Goal: Information Seeking & Learning: Learn about a topic

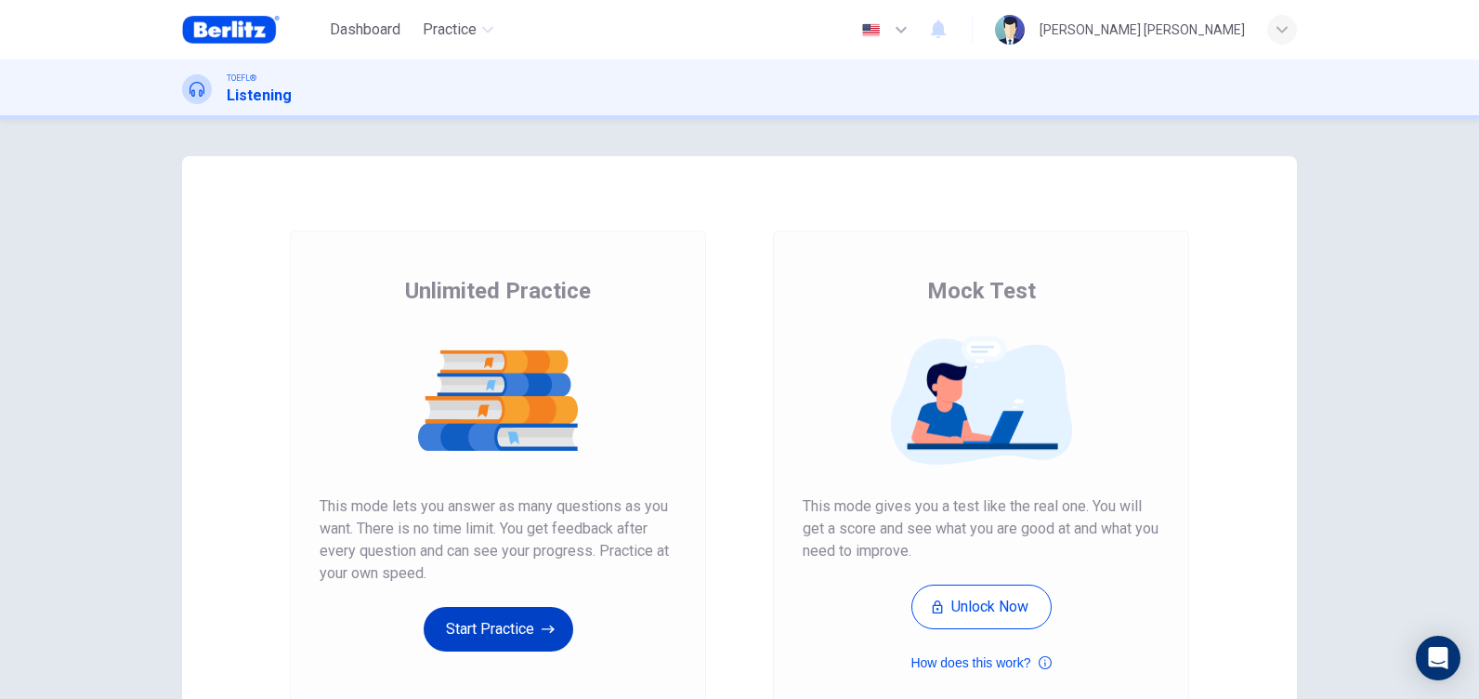
click at [539, 619] on button "Start Practice" at bounding box center [499, 629] width 150 height 45
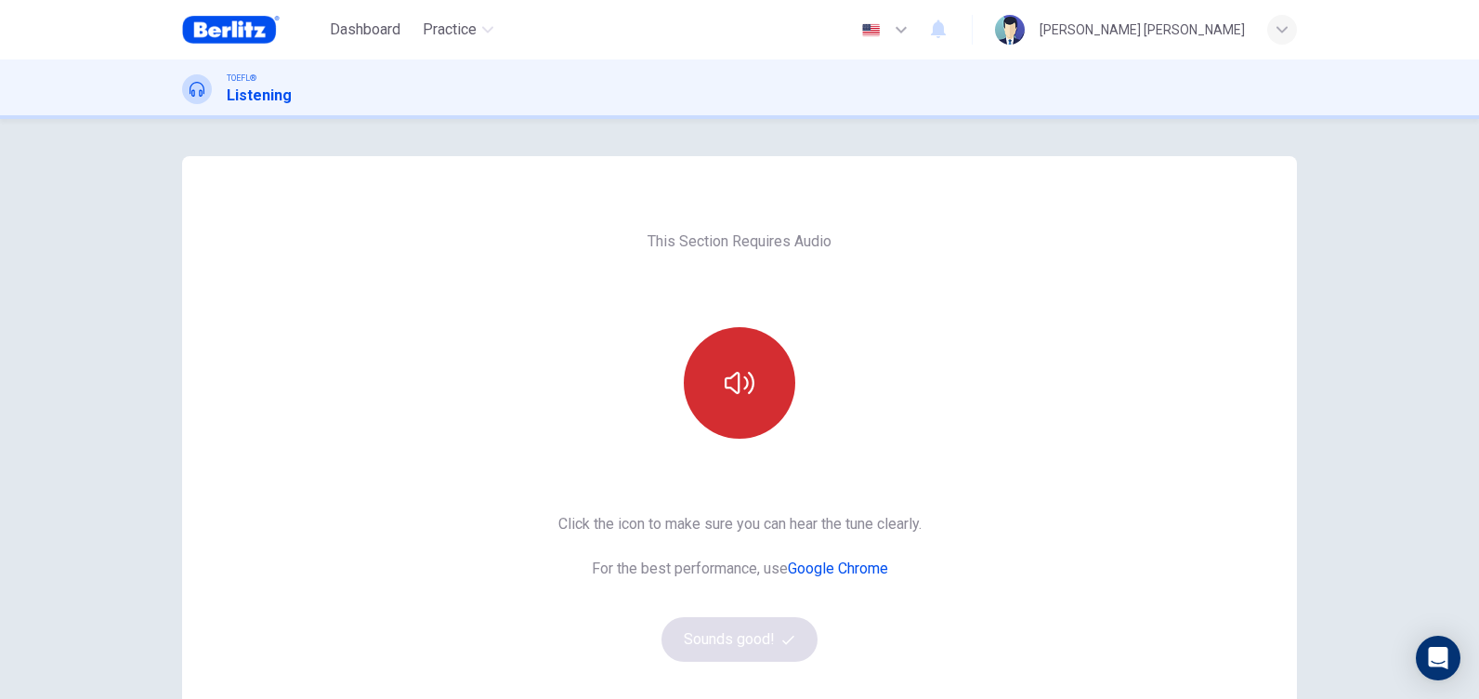
click at [718, 387] on button "button" at bounding box center [740, 383] width 112 height 112
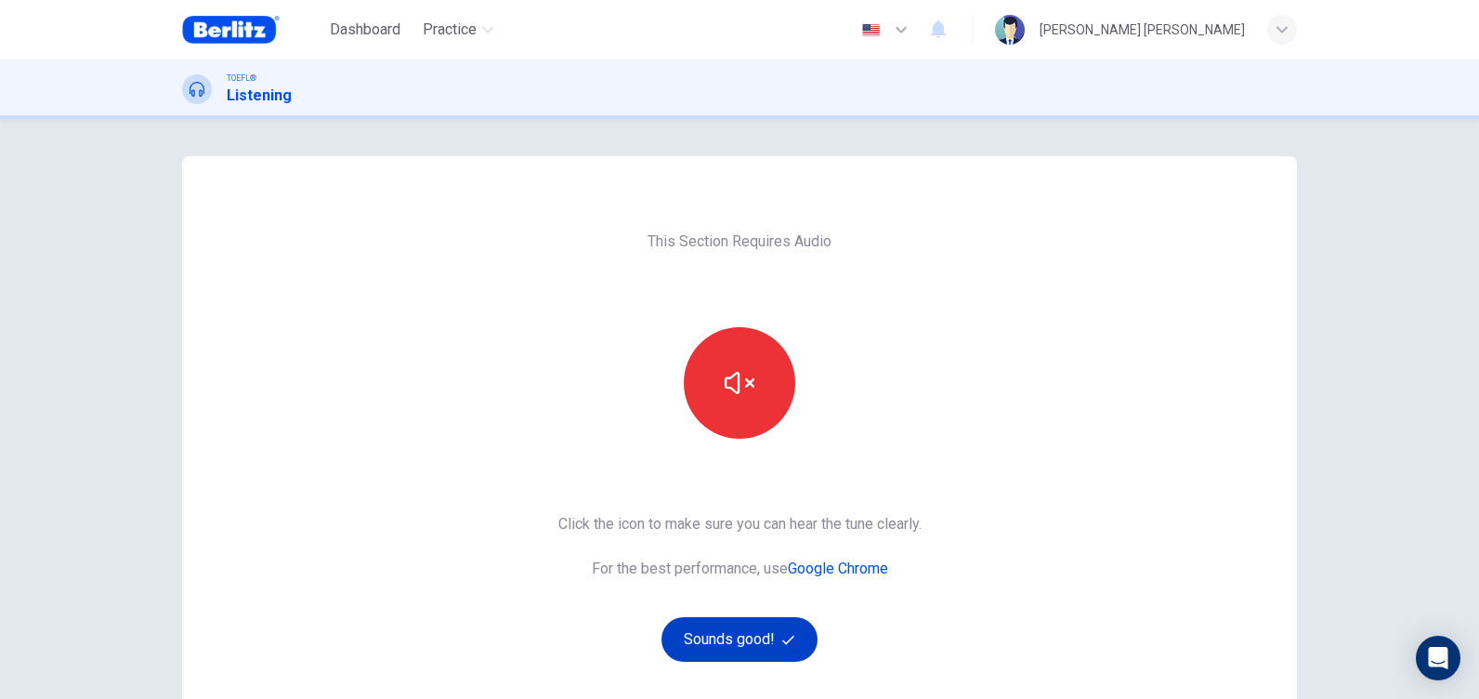
click at [772, 641] on button "Sounds good!" at bounding box center [740, 639] width 156 height 45
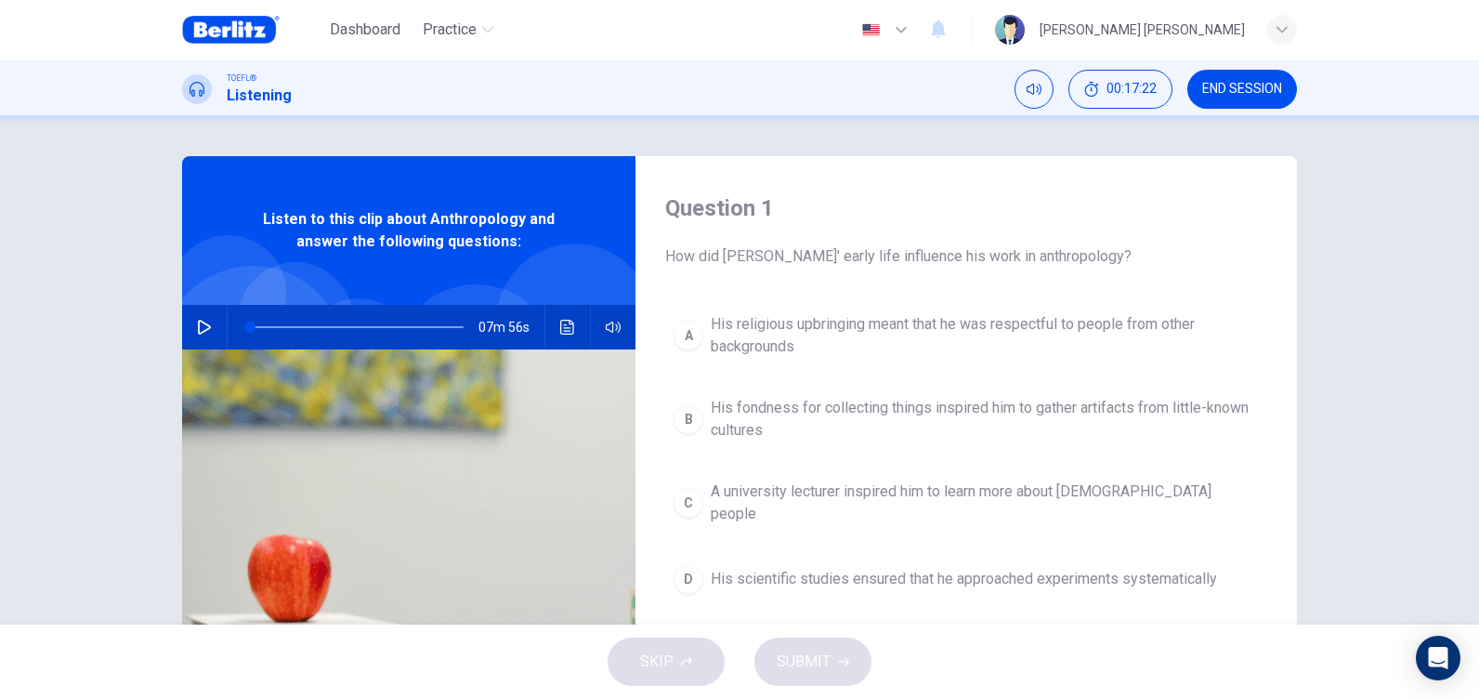
drag, startPoint x: 663, startPoint y: 252, endPoint x: 1003, endPoint y: 255, distance: 340.1
click at [1003, 255] on span "How did [PERSON_NAME]' early life influence his work in anthropology?" at bounding box center [966, 256] width 602 height 22
click at [198, 319] on button "button" at bounding box center [205, 327] width 30 height 45
click at [197, 326] on icon "button" at bounding box center [204, 327] width 15 height 15
drag, startPoint x: 250, startPoint y: 322, endPoint x: 204, endPoint y: 328, distance: 46.0
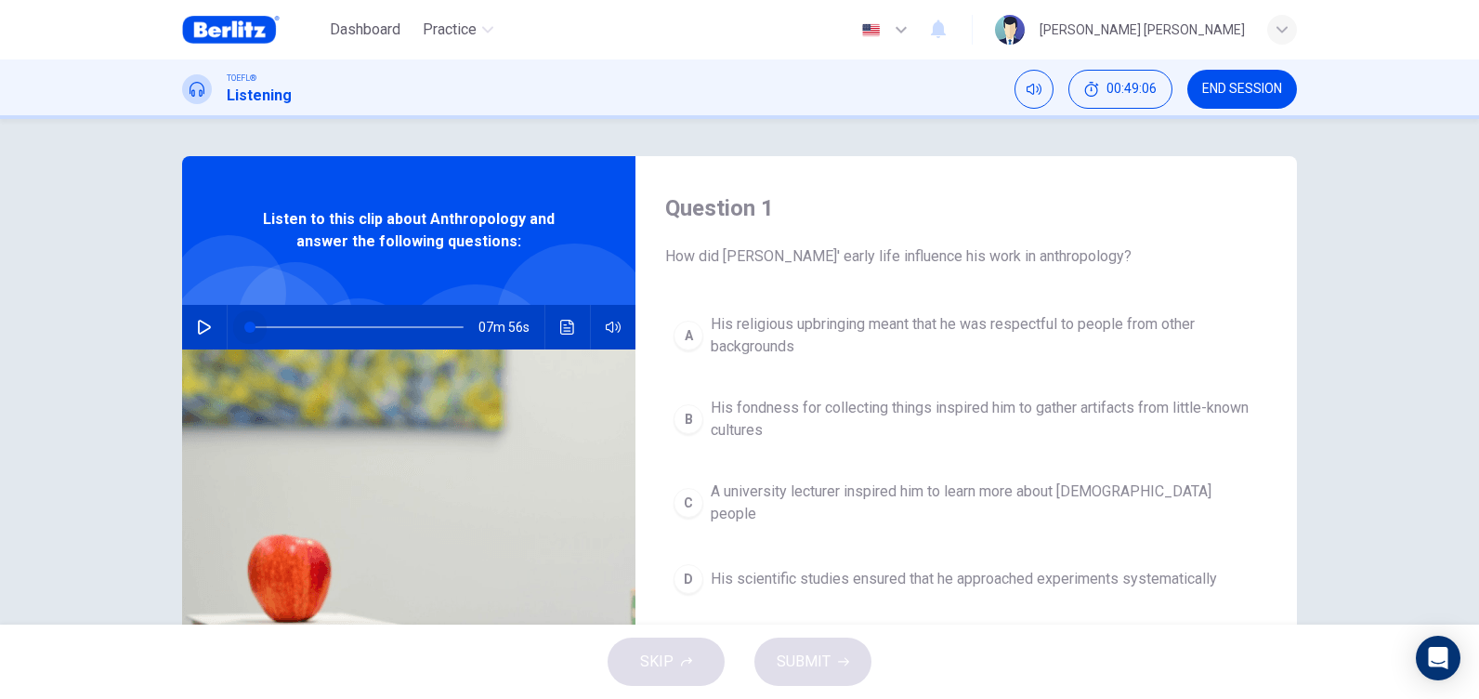
click at [204, 328] on div "07m 56s" at bounding box center [408, 327] width 453 height 45
click at [203, 328] on icon "button" at bounding box center [204, 327] width 13 height 15
click at [203, 328] on icon "button" at bounding box center [204, 327] width 15 height 15
click at [210, 328] on button "button" at bounding box center [205, 327] width 30 height 45
drag, startPoint x: 245, startPoint y: 322, endPoint x: 230, endPoint y: 326, distance: 15.6
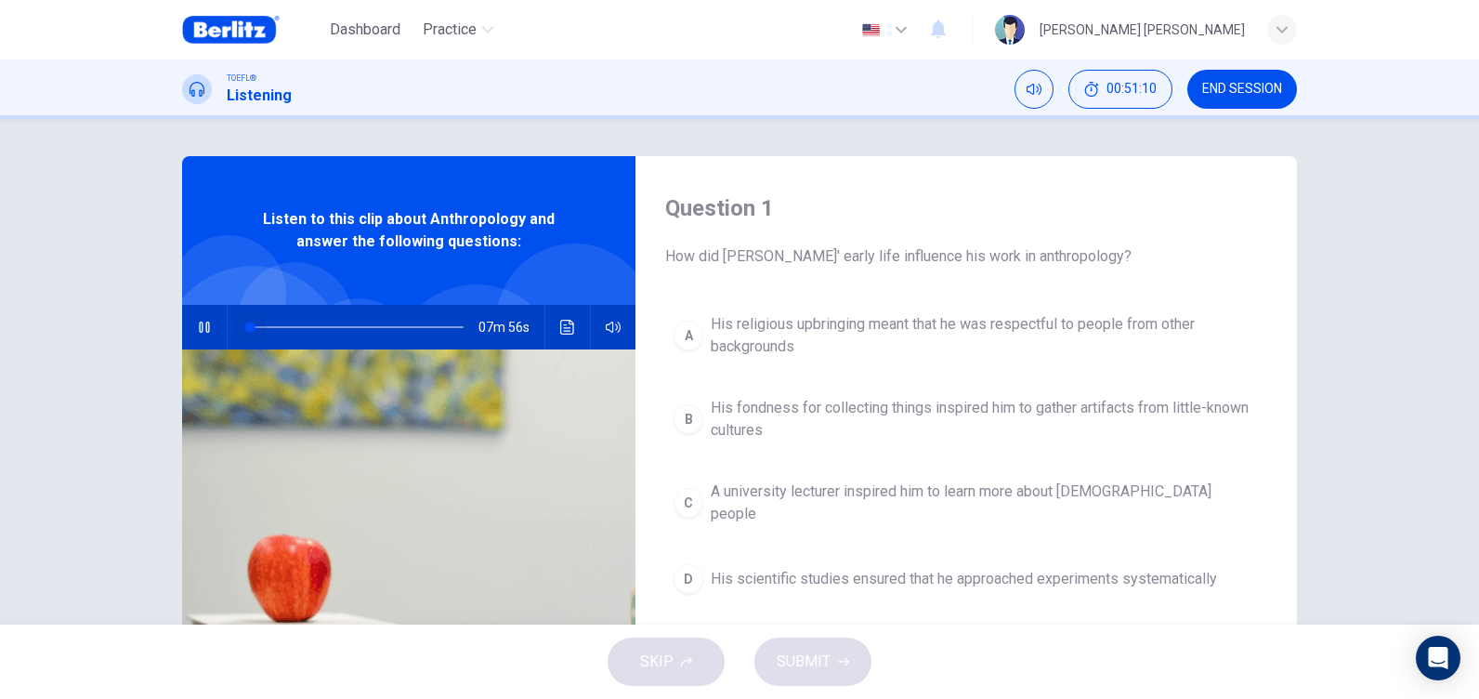
click at [244, 326] on span at bounding box center [249, 327] width 11 height 11
drag, startPoint x: 244, startPoint y: 329, endPoint x: 206, endPoint y: 342, distance: 40.3
click at [206, 342] on div "07m 56s" at bounding box center [408, 327] width 453 height 45
click at [197, 323] on icon "button" at bounding box center [204, 327] width 15 height 15
click at [198, 321] on icon "button" at bounding box center [204, 327] width 13 height 15
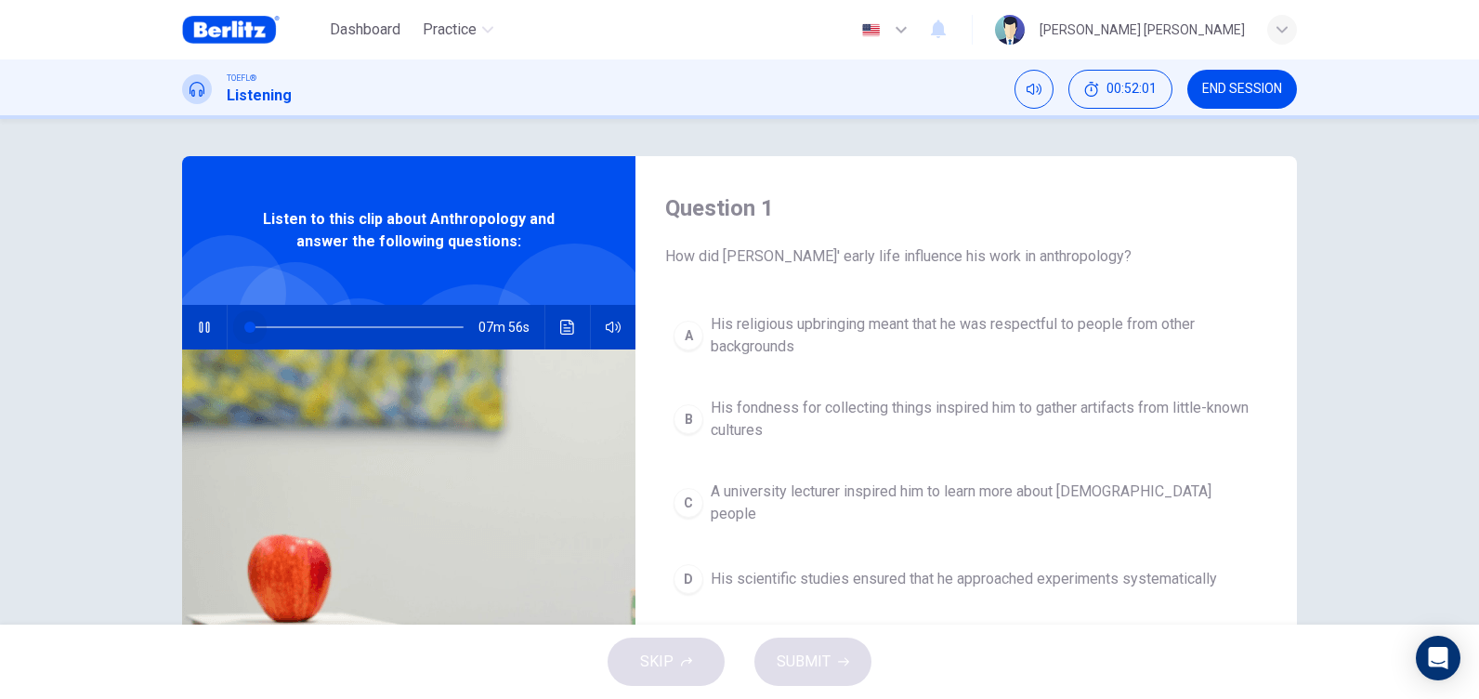
drag, startPoint x: 245, startPoint y: 327, endPoint x: 230, endPoint y: 328, distance: 14.9
click at [244, 328] on span at bounding box center [249, 327] width 11 height 11
click at [190, 318] on button "button" at bounding box center [205, 327] width 30 height 45
click at [566, 327] on icon "Click to see the audio transcription" at bounding box center [567, 327] width 15 height 15
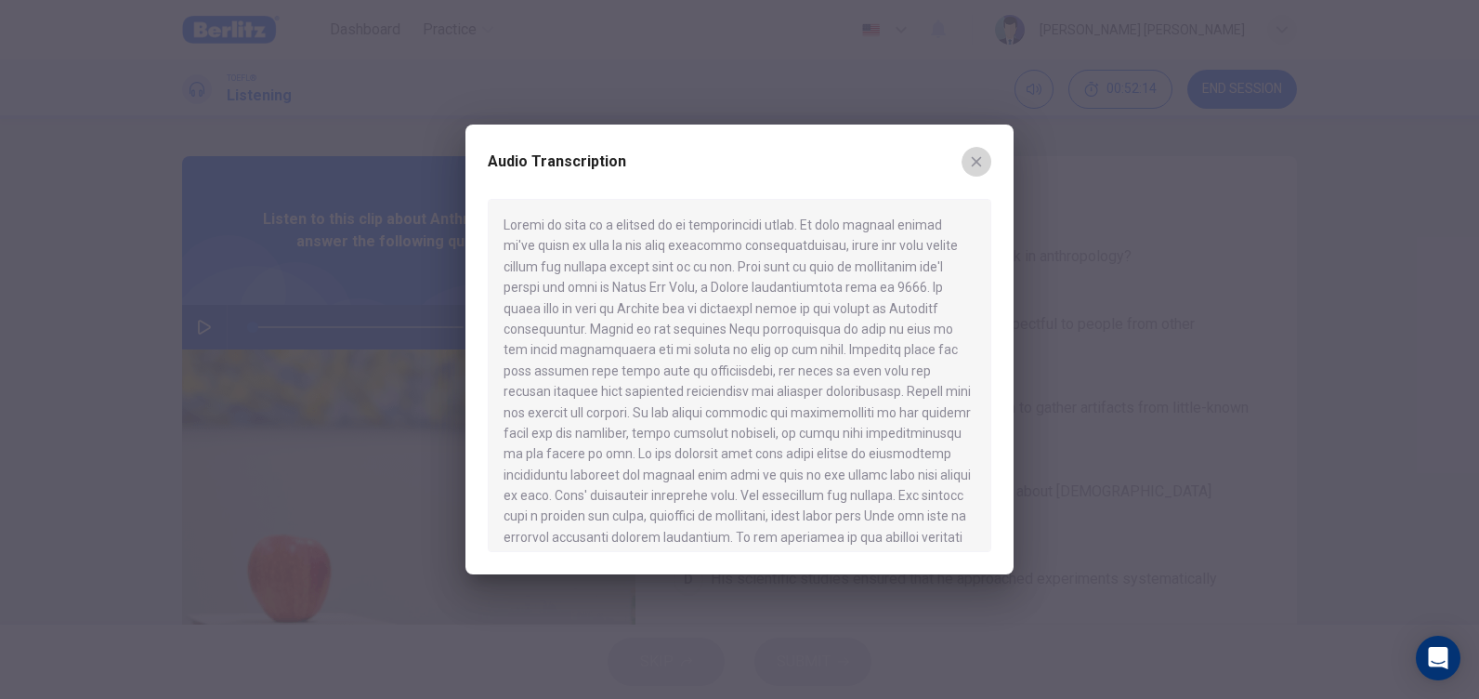
click at [982, 162] on icon "button" at bounding box center [976, 161] width 15 height 15
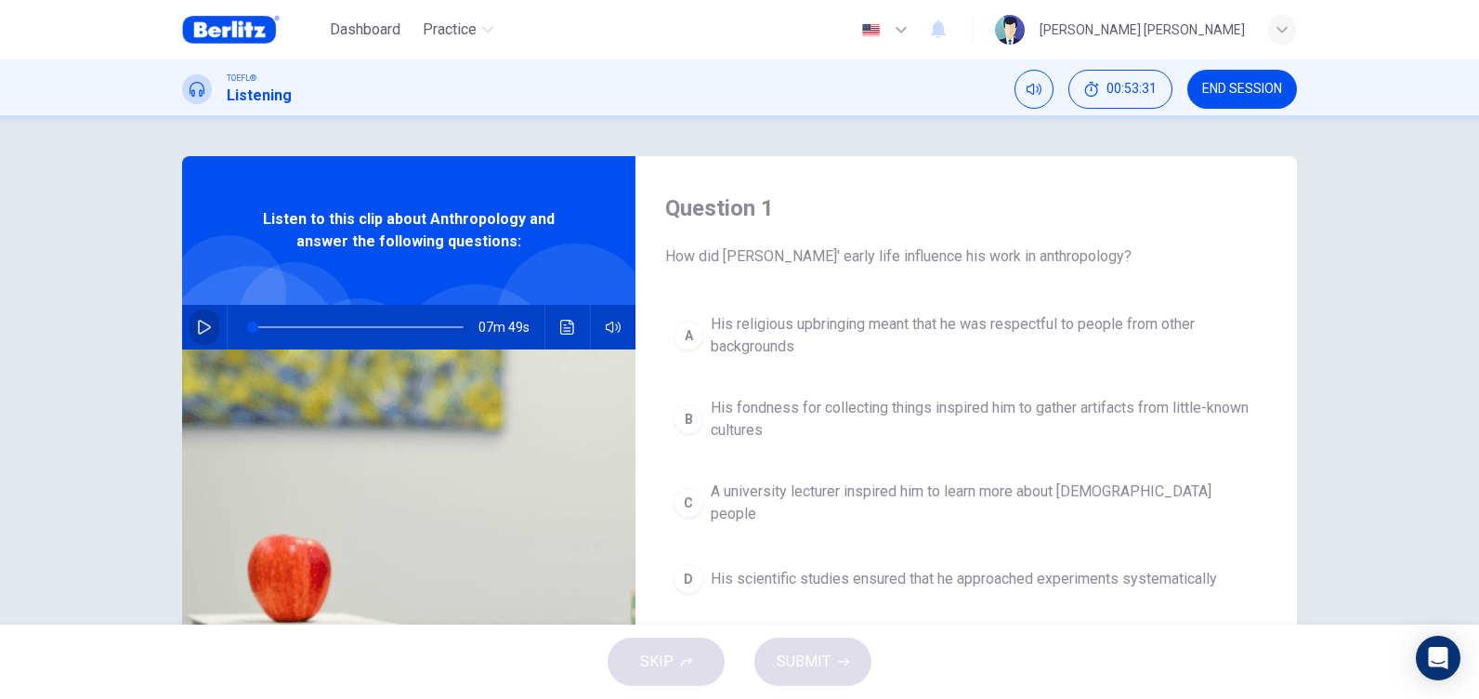
click at [211, 325] on button "button" at bounding box center [205, 327] width 30 height 45
drag, startPoint x: 248, startPoint y: 326, endPoint x: 189, endPoint y: 311, distance: 61.3
click at [190, 328] on div "07m 56s" at bounding box center [408, 327] width 453 height 45
click at [199, 325] on icon "button" at bounding box center [204, 327] width 15 height 15
click at [197, 323] on icon "button" at bounding box center [204, 327] width 15 height 15
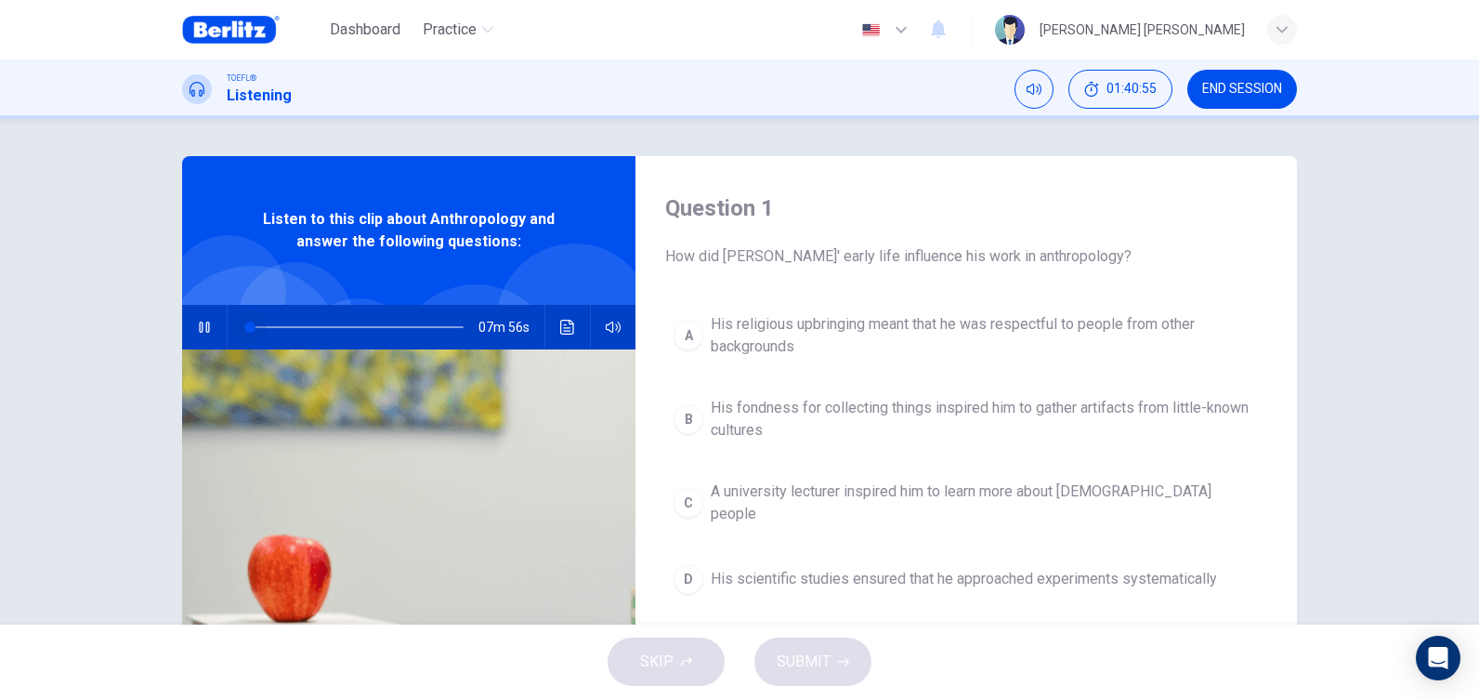
drag, startPoint x: 299, startPoint y: 323, endPoint x: 204, endPoint y: 336, distance: 95.7
click at [204, 336] on div "07m 56s" at bounding box center [408, 327] width 453 height 45
click at [204, 336] on button "button" at bounding box center [205, 327] width 30 height 45
click at [199, 335] on button "button" at bounding box center [205, 327] width 30 height 45
click at [244, 324] on span at bounding box center [249, 327] width 11 height 11
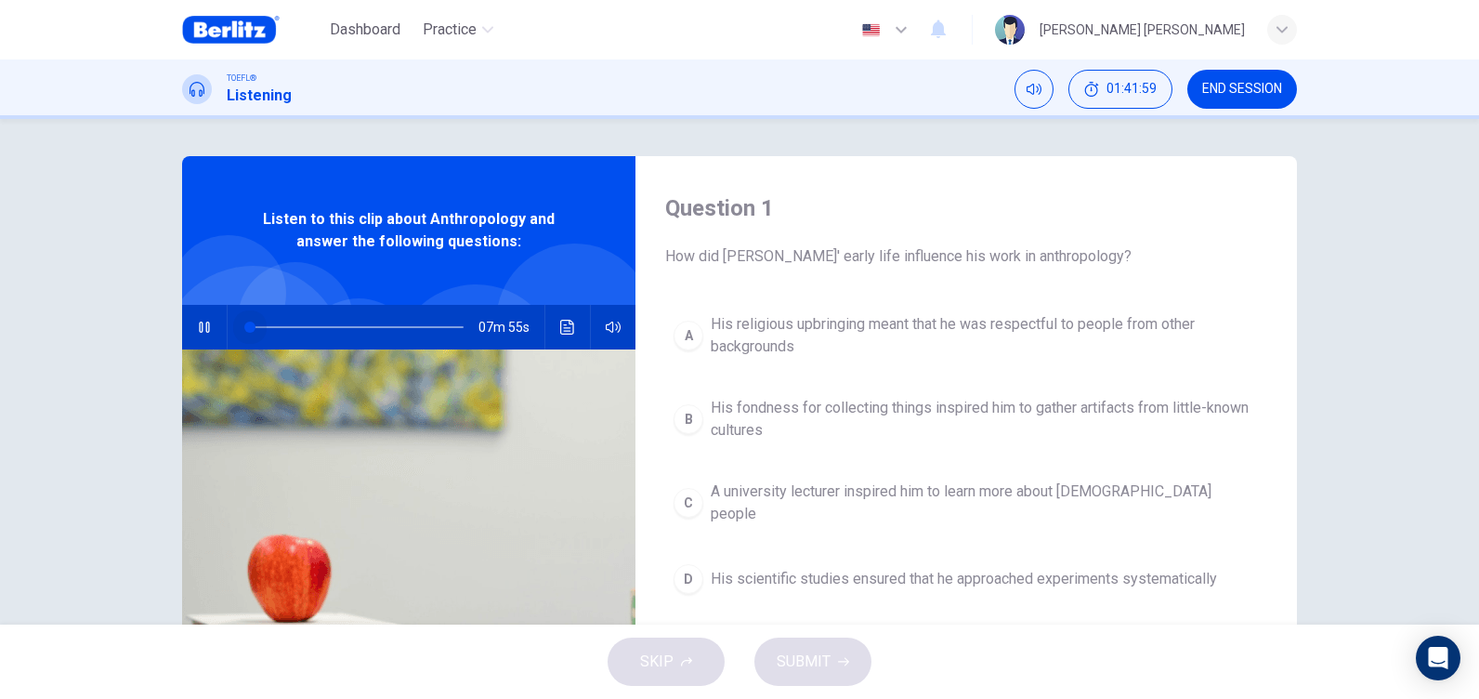
click at [244, 324] on span at bounding box center [249, 327] width 11 height 11
click at [206, 328] on icon "button" at bounding box center [204, 327] width 15 height 15
click at [196, 335] on button "button" at bounding box center [205, 327] width 30 height 45
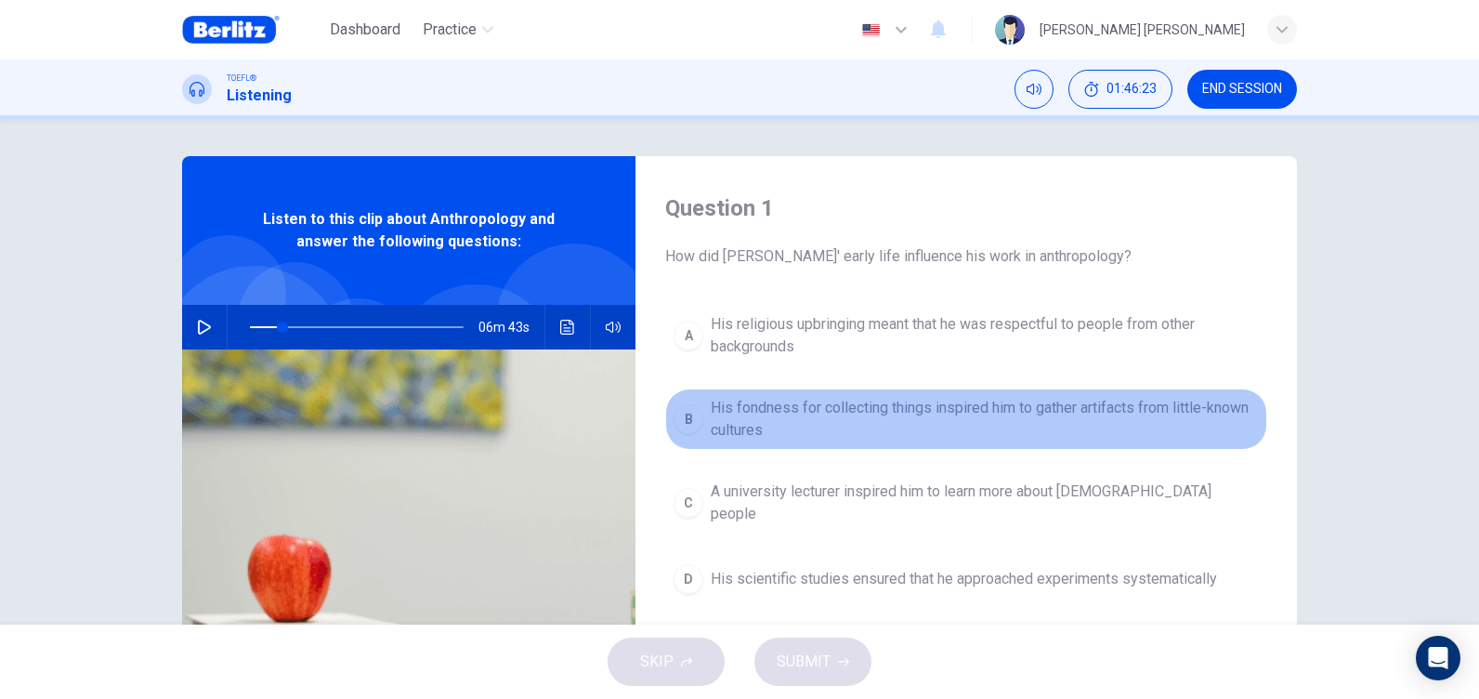
click at [803, 419] on span "His fondness for collecting things inspired him to gather artifacts from little…" at bounding box center [985, 419] width 548 height 45
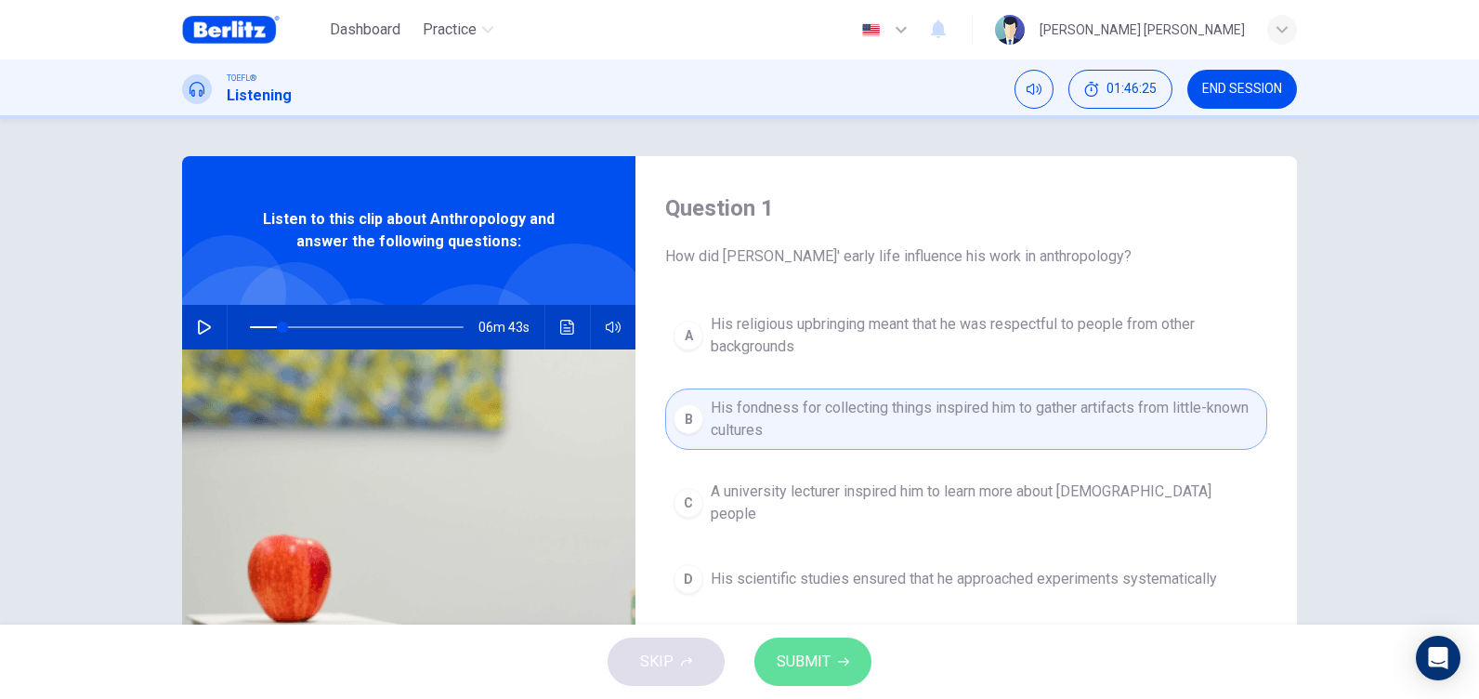
click at [834, 667] on button "SUBMIT" at bounding box center [813, 661] width 117 height 48
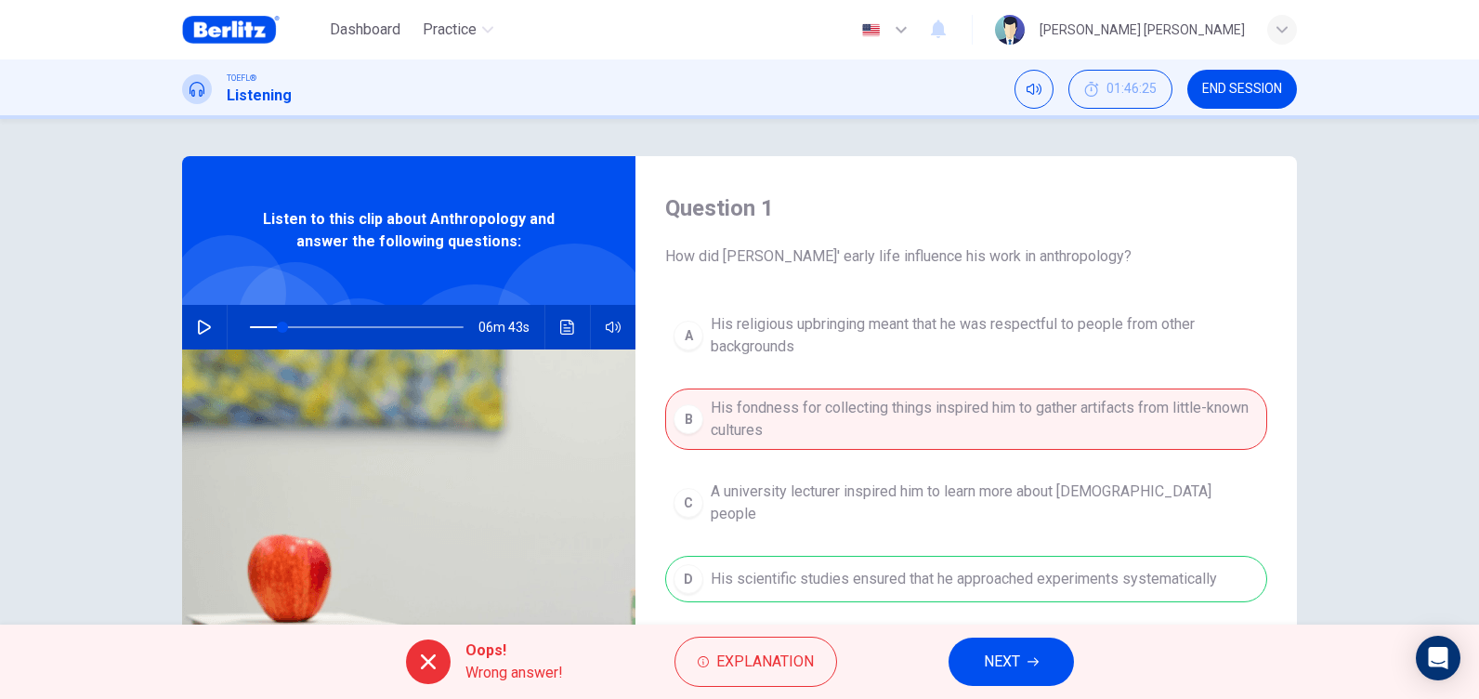
click at [1033, 661] on icon "button" at bounding box center [1033, 661] width 11 height 11
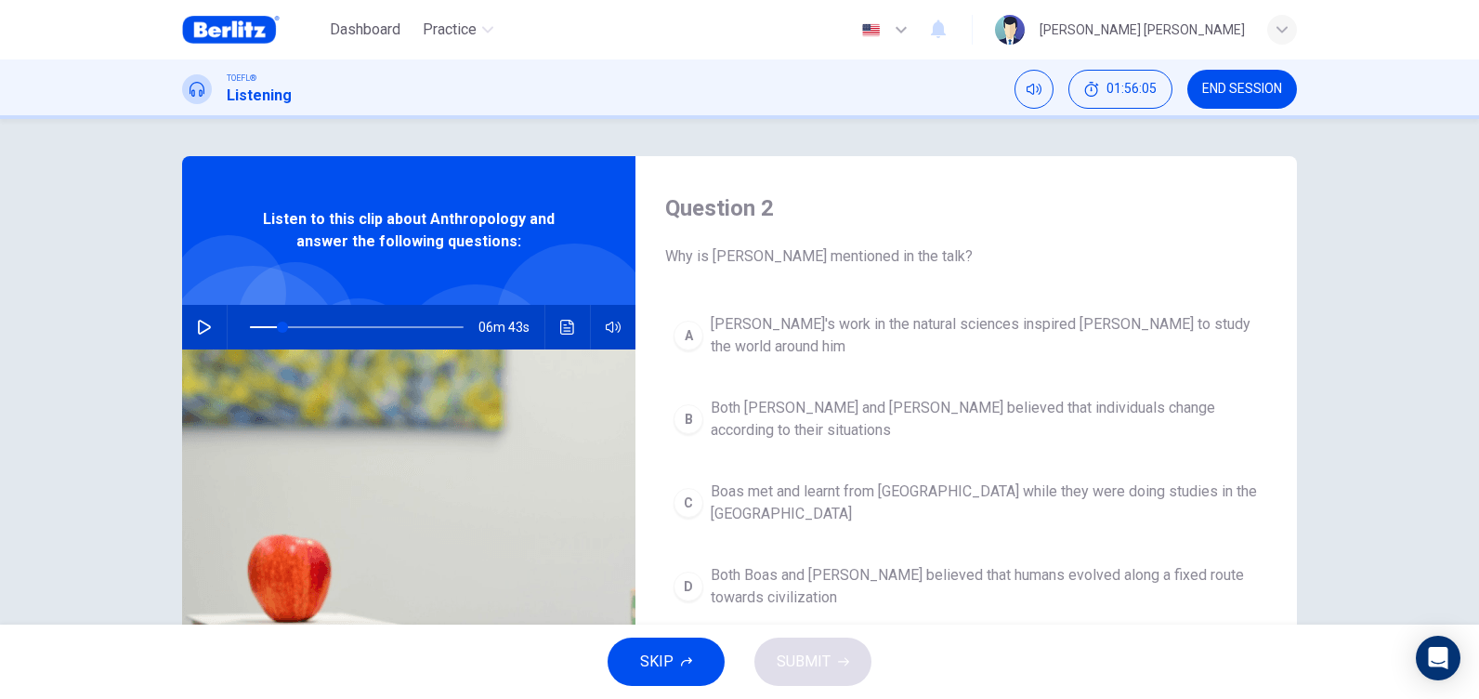
click at [197, 335] on button "button" at bounding box center [205, 327] width 30 height 45
click at [200, 324] on icon "button" at bounding box center [204, 327] width 15 height 15
click at [208, 334] on button "button" at bounding box center [205, 327] width 30 height 45
click at [275, 328] on span at bounding box center [279, 327] width 11 height 11
click at [199, 325] on icon "button" at bounding box center [204, 327] width 15 height 15
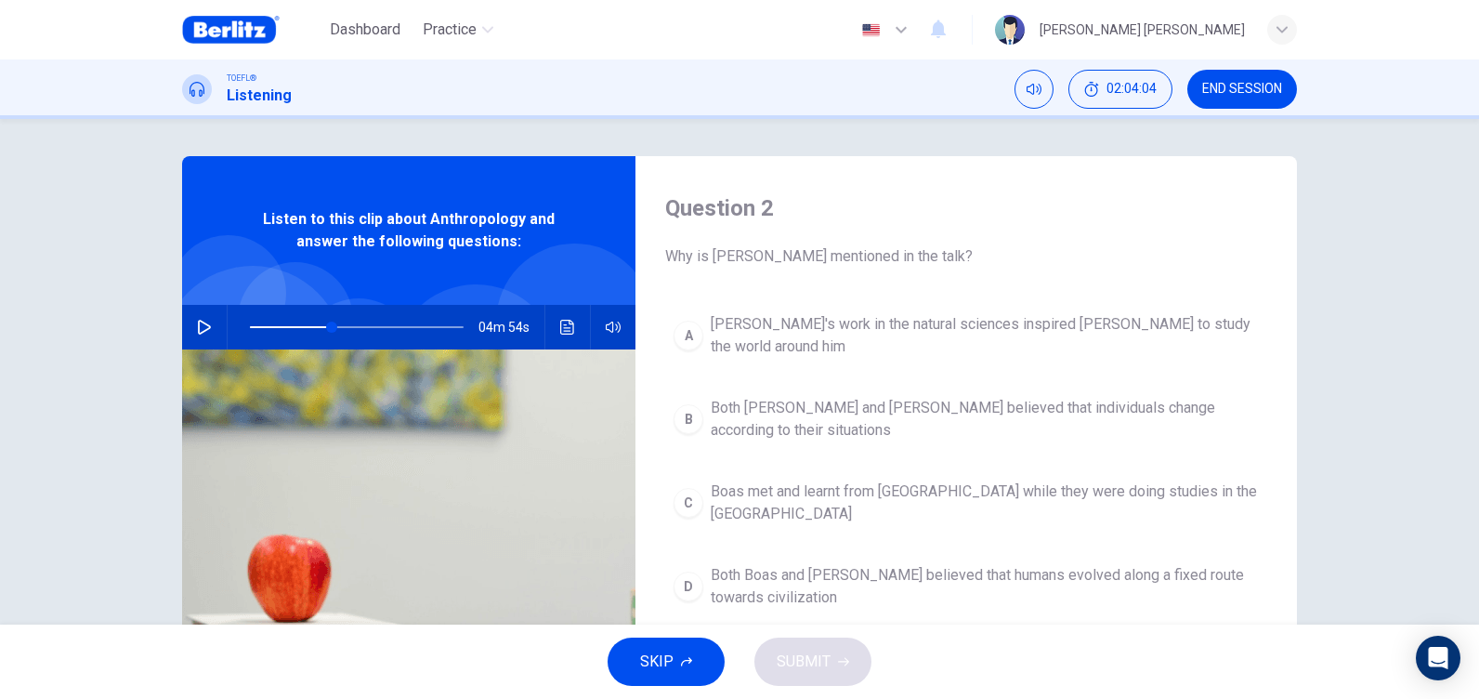
click at [190, 321] on button "button" at bounding box center [205, 327] width 30 height 45
click at [335, 325] on span at bounding box center [357, 327] width 214 height 26
click at [348, 329] on span at bounding box center [352, 327] width 11 height 11
click at [369, 326] on span at bounding box center [374, 327] width 11 height 11
click at [352, 326] on span at bounding box center [356, 327] width 11 height 11
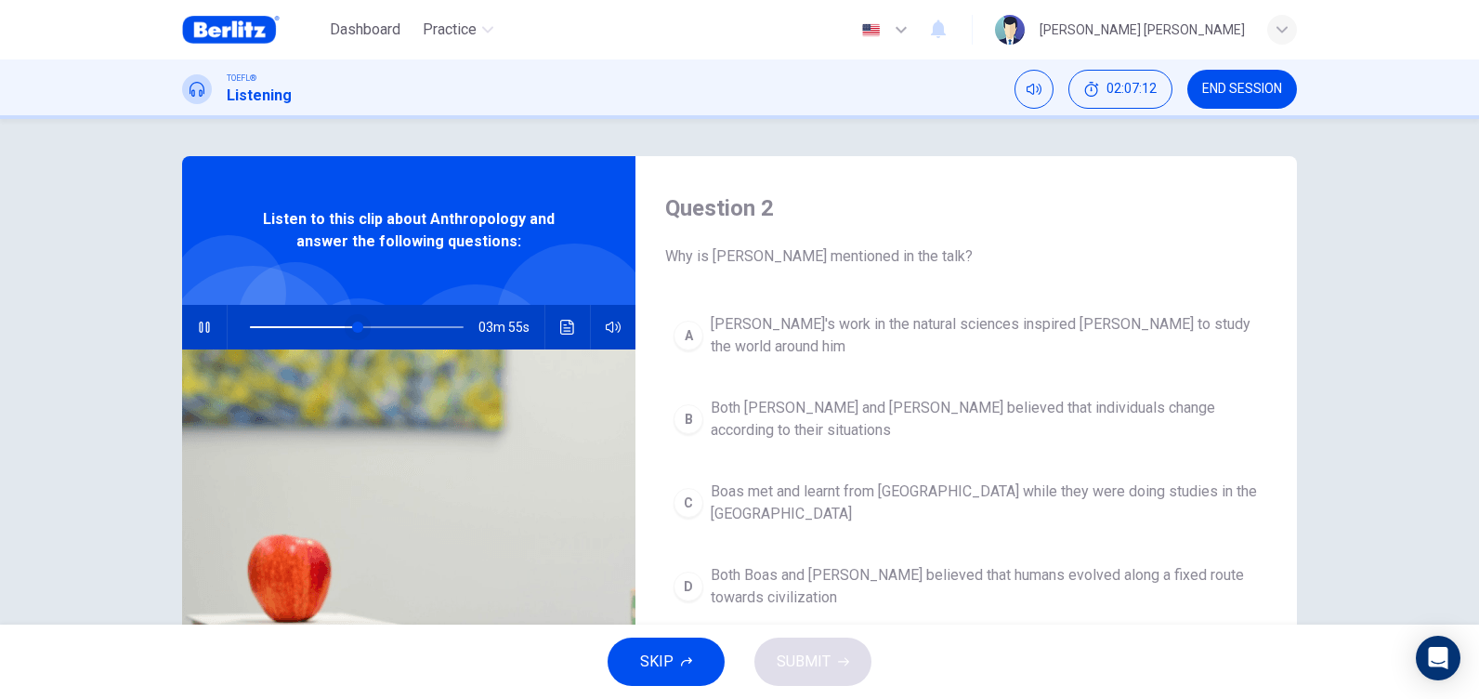
click at [352, 325] on span at bounding box center [357, 327] width 11 height 11
click at [351, 324] on span at bounding box center [354, 327] width 11 height 11
click at [351, 324] on span at bounding box center [356, 327] width 11 height 11
click at [351, 324] on span at bounding box center [355, 327] width 11 height 11
click at [203, 323] on icon "button" at bounding box center [204, 327] width 15 height 15
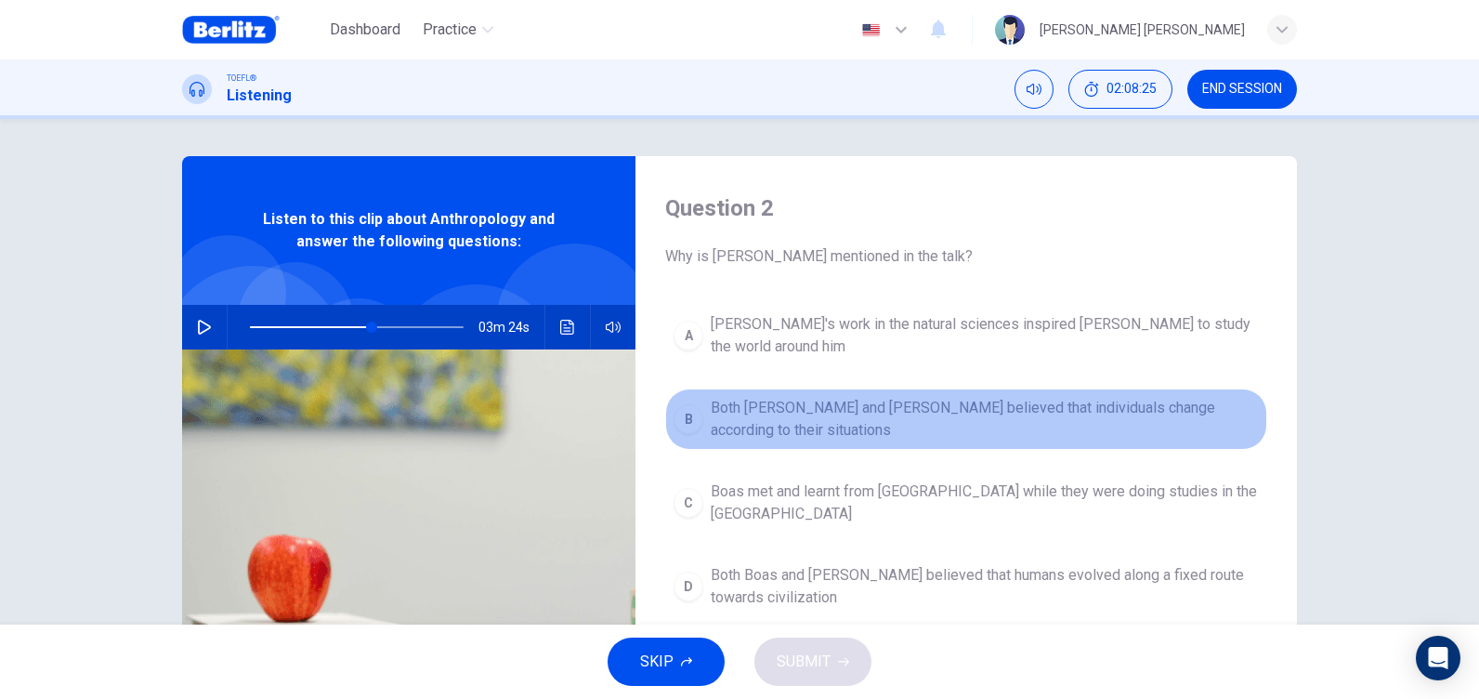
click at [700, 401] on button "B Both [PERSON_NAME] and [PERSON_NAME] believed that individuals change accordi…" at bounding box center [966, 418] width 602 height 61
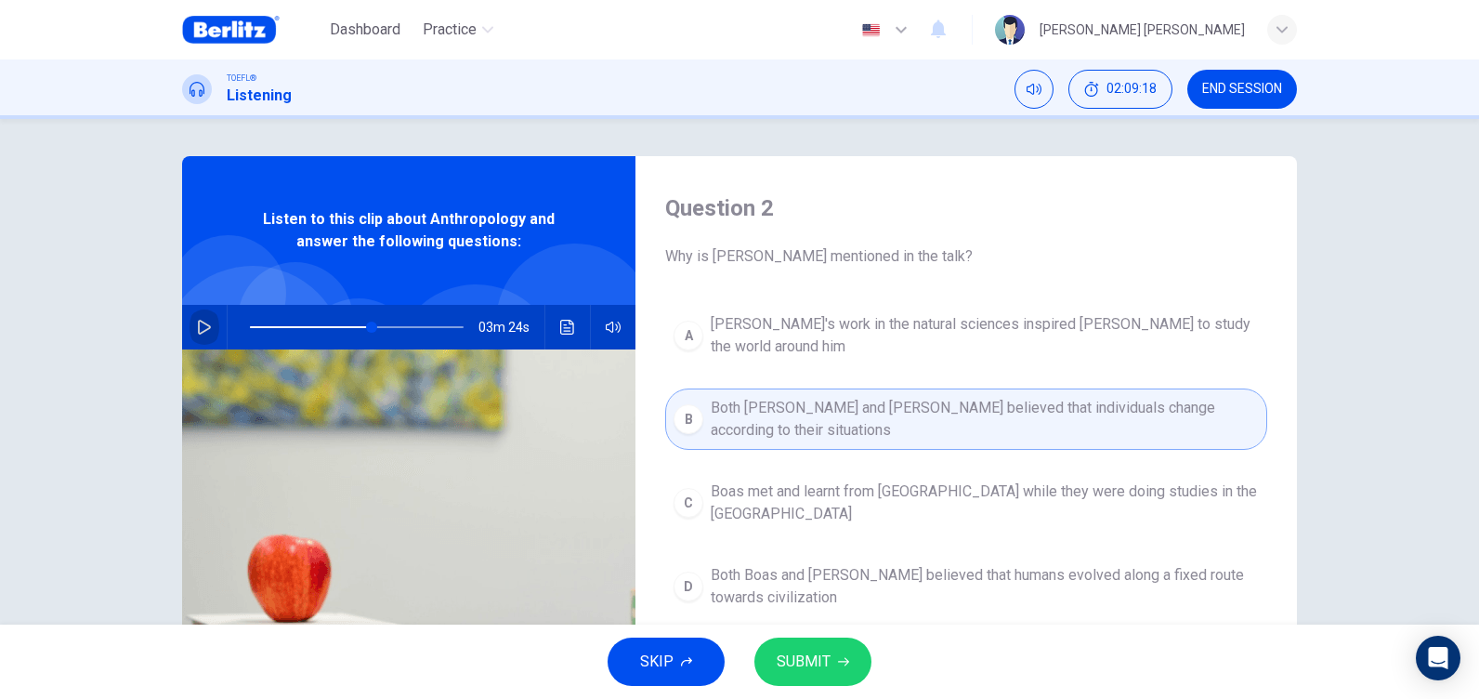
click at [197, 324] on icon "button" at bounding box center [204, 327] width 15 height 15
click at [369, 328] on span at bounding box center [374, 327] width 11 height 11
click at [199, 319] on button "button" at bounding box center [205, 327] width 30 height 45
click at [808, 653] on span "SUBMIT" at bounding box center [804, 662] width 54 height 26
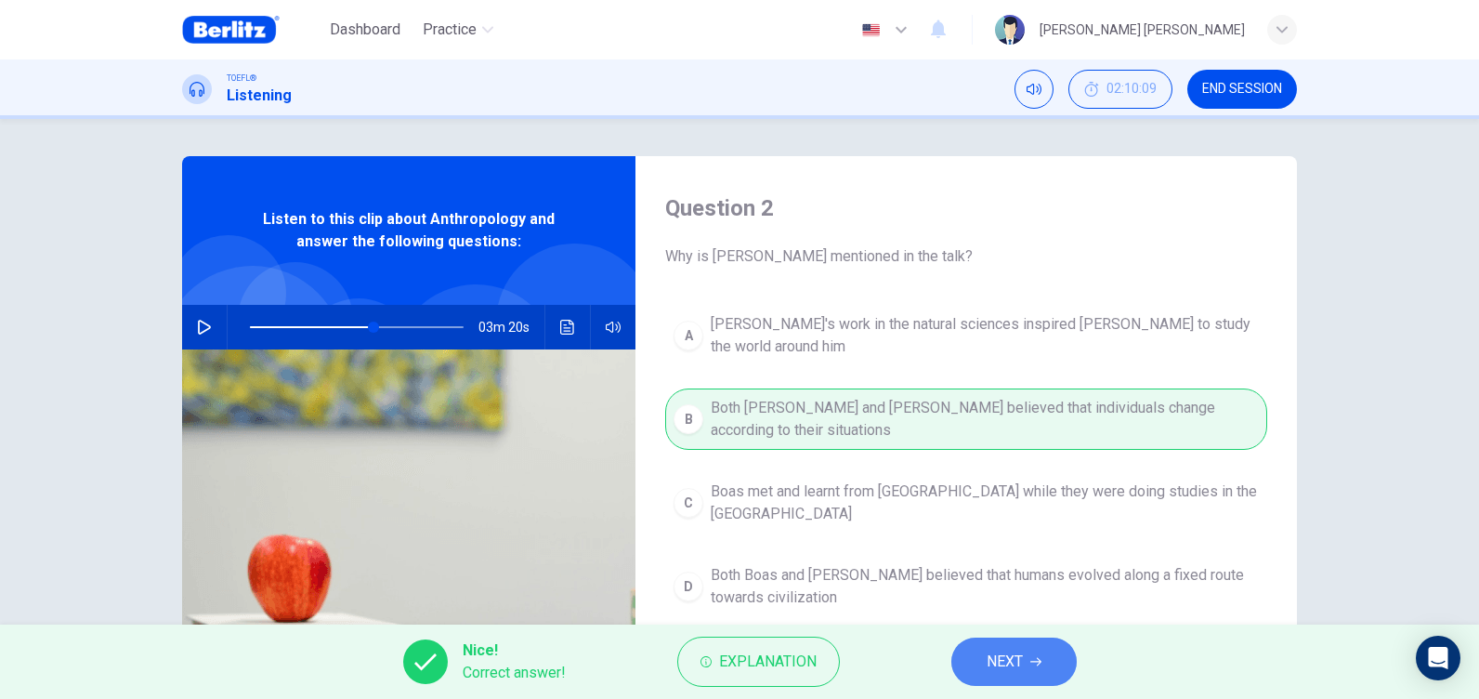
click at [998, 653] on span "NEXT" at bounding box center [1005, 662] width 36 height 26
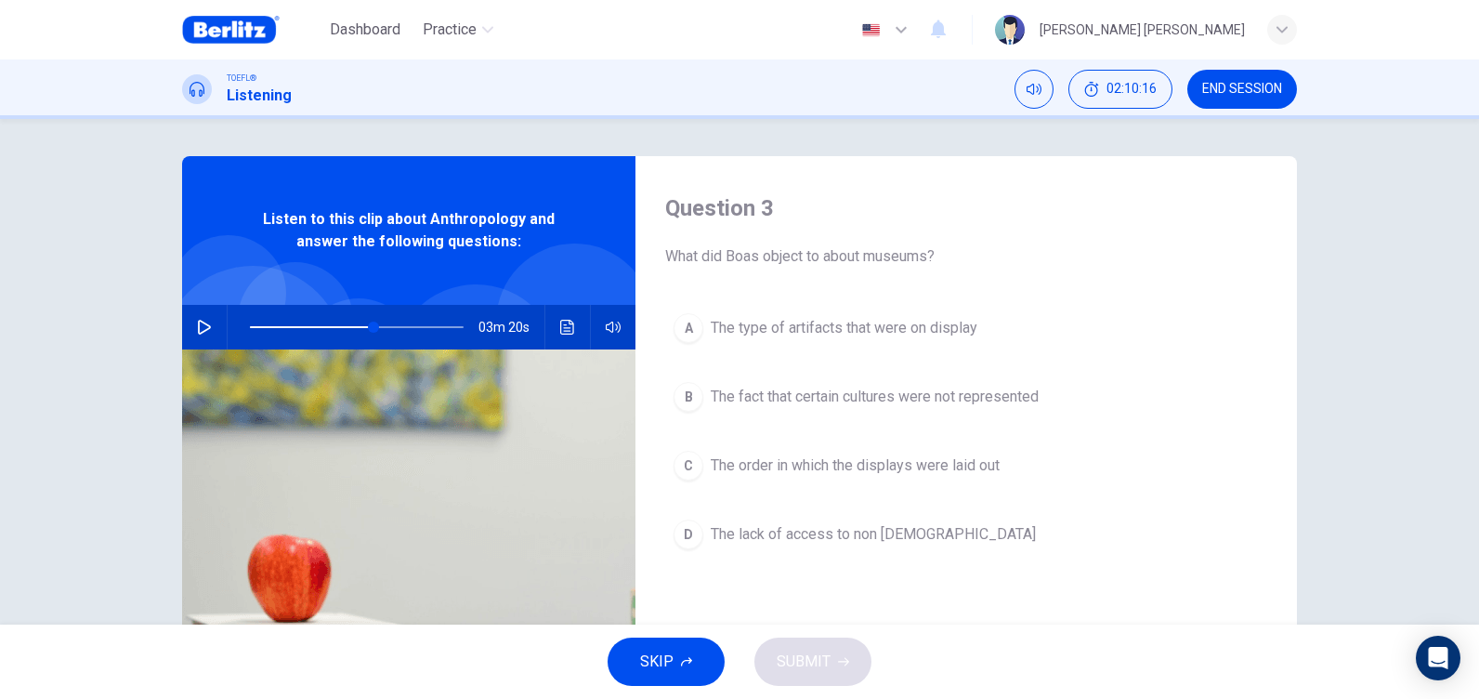
click at [200, 327] on icon "button" at bounding box center [204, 327] width 15 height 15
click at [365, 326] on span at bounding box center [369, 327] width 11 height 11
click at [197, 322] on icon "button" at bounding box center [204, 327] width 15 height 15
click at [200, 319] on button "button" at bounding box center [205, 327] width 30 height 45
click at [374, 323] on span at bounding box center [378, 327] width 11 height 11
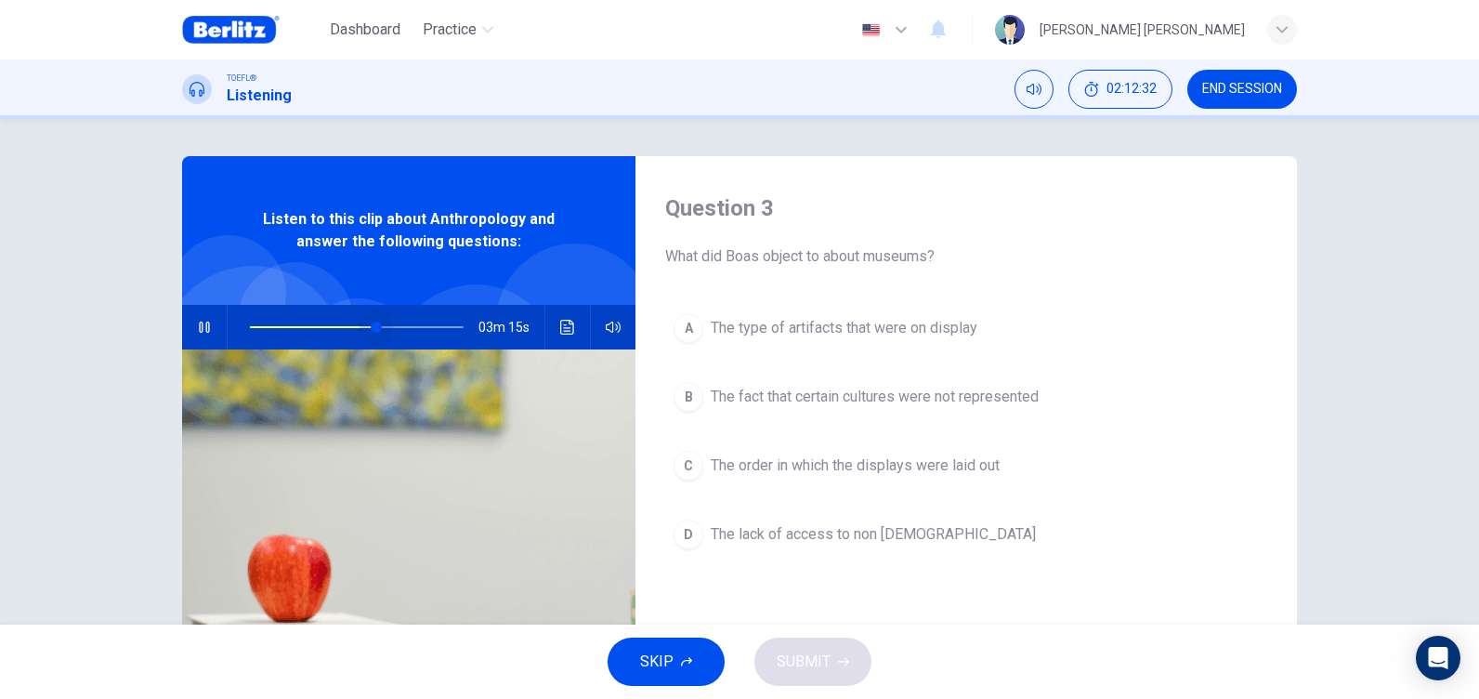
click at [371, 325] on span at bounding box center [376, 327] width 11 height 11
click at [367, 327] on span at bounding box center [371, 327] width 11 height 11
click at [387, 327] on span at bounding box center [391, 327] width 11 height 11
click at [391, 325] on span at bounding box center [394, 327] width 11 height 11
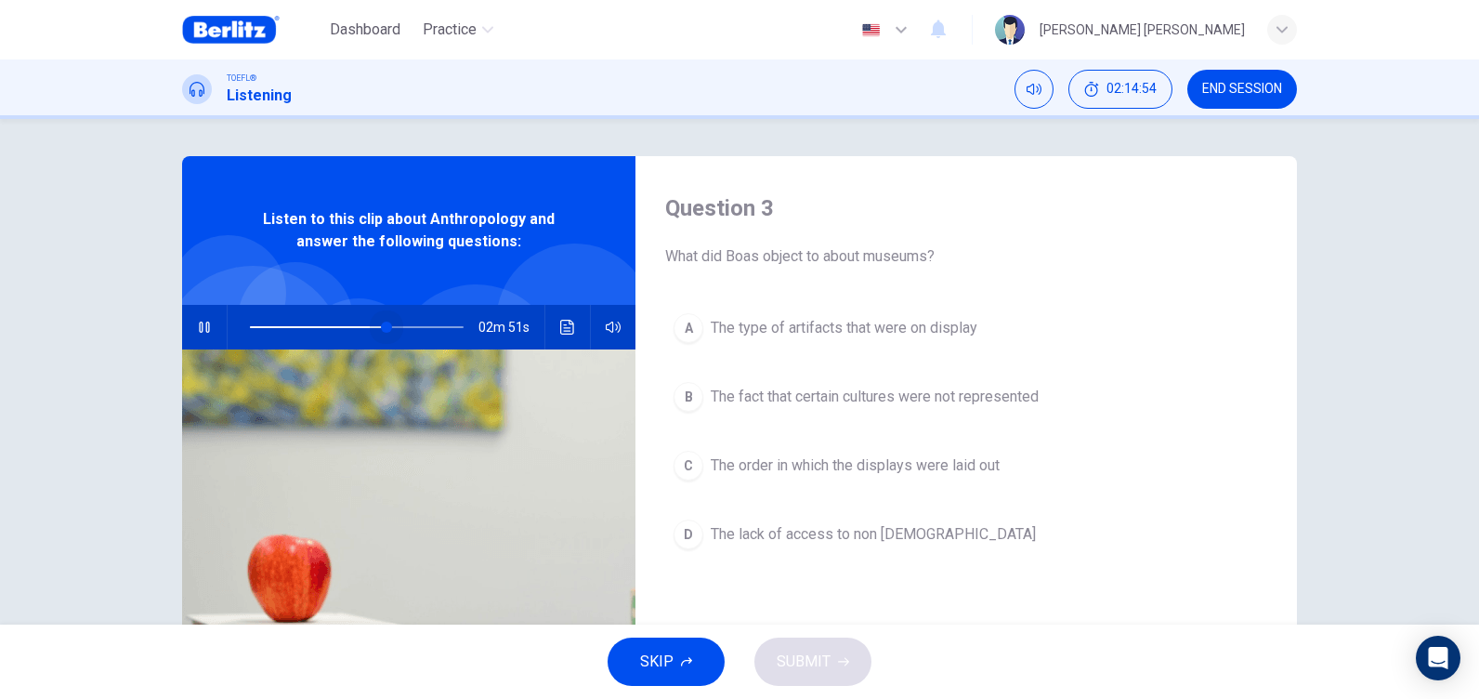
click at [383, 325] on span at bounding box center [357, 327] width 214 height 26
click at [394, 327] on span at bounding box center [399, 327] width 11 height 11
click at [372, 327] on span at bounding box center [376, 327] width 11 height 11
click at [365, 327] on span at bounding box center [369, 327] width 11 height 11
click at [204, 324] on icon "button" at bounding box center [204, 327] width 10 height 11
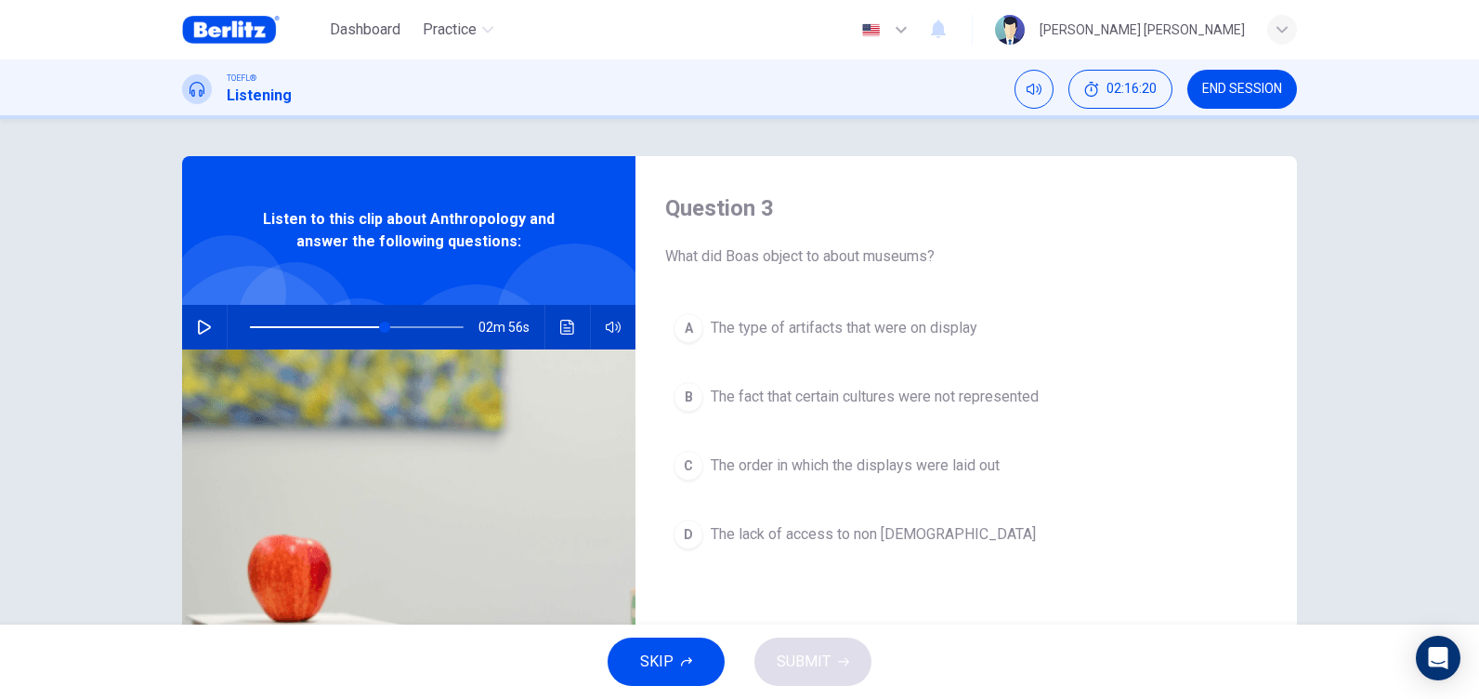
click at [822, 400] on span "The fact that certain cultures were not represented" at bounding box center [875, 397] width 328 height 22
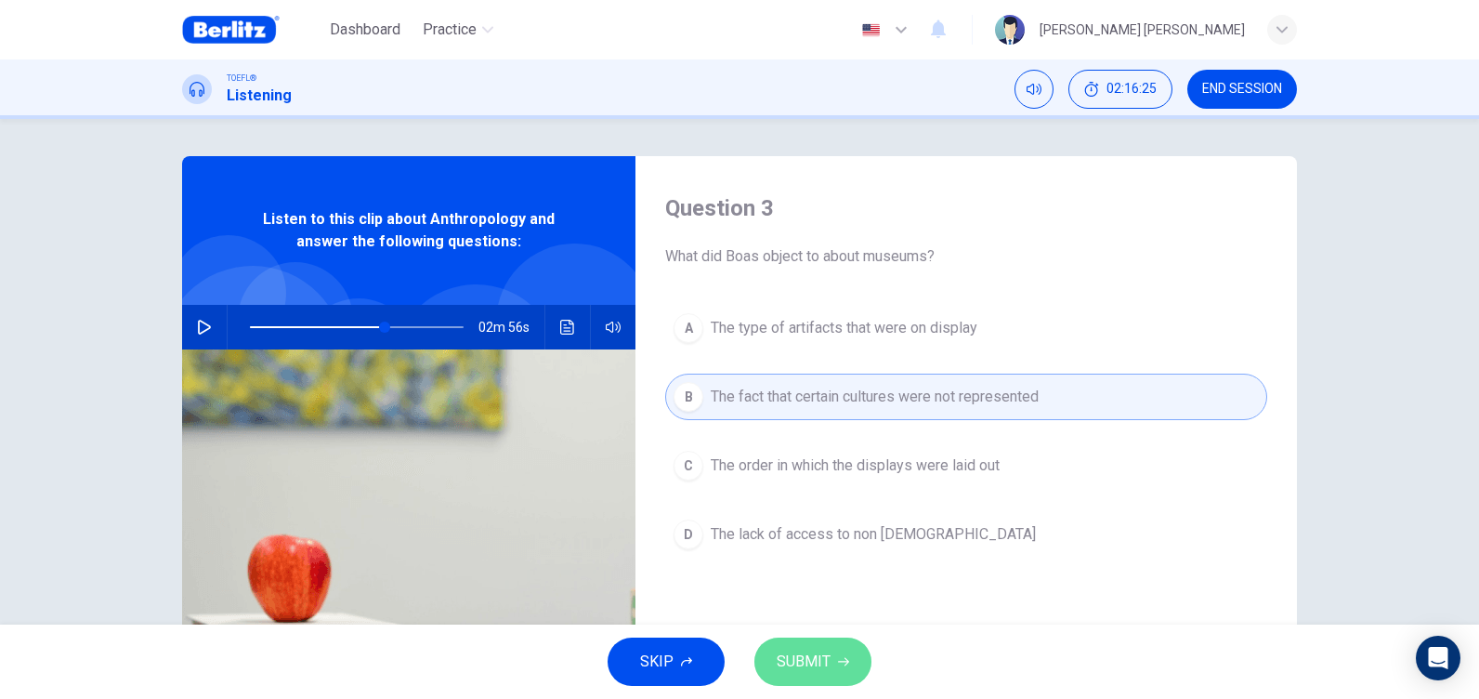
click at [842, 656] on icon "button" at bounding box center [843, 661] width 11 height 11
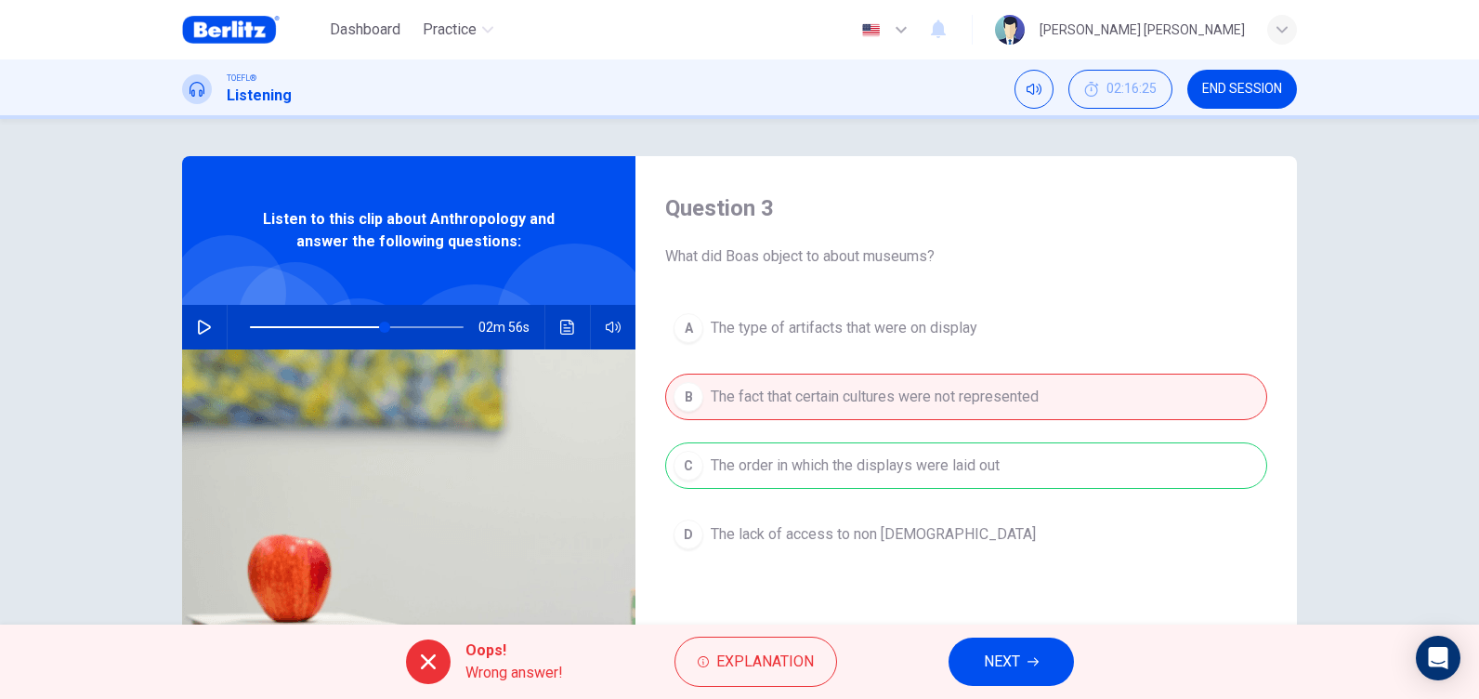
scroll to position [93, 0]
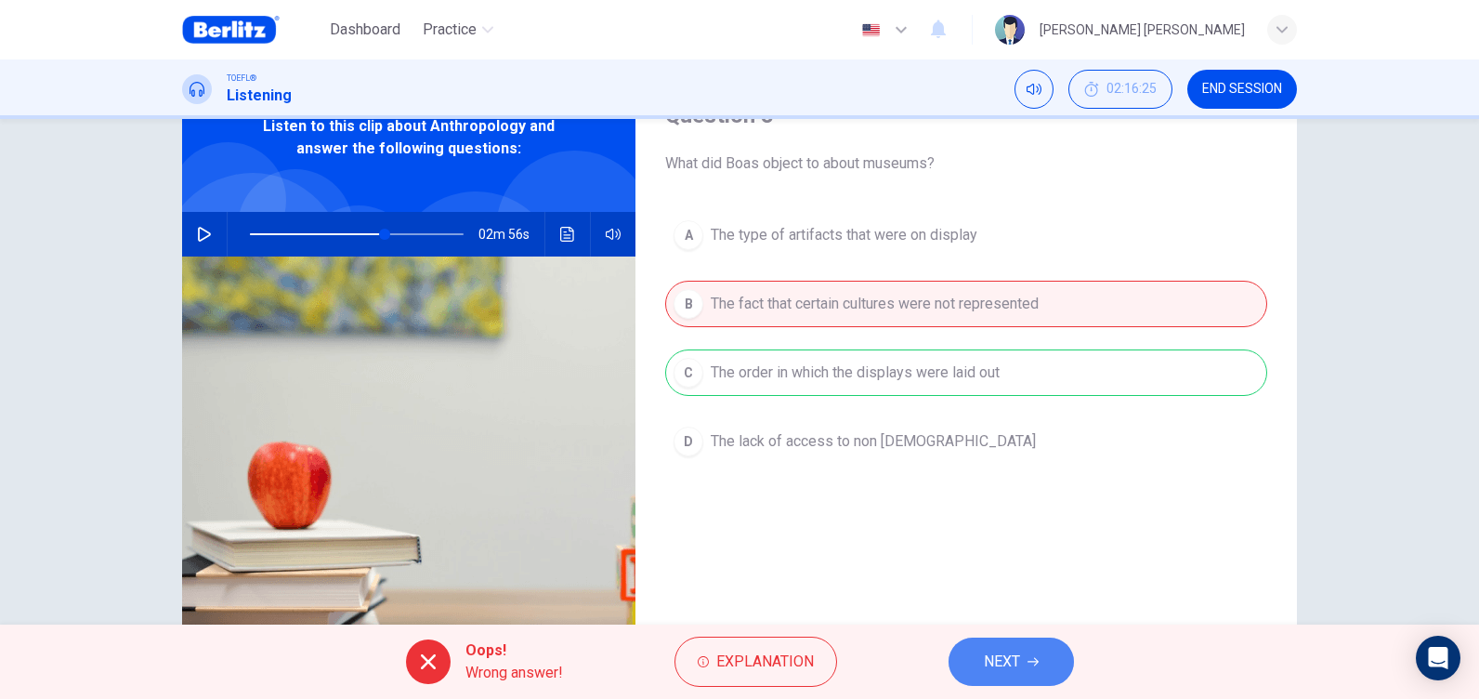
click at [996, 655] on span "NEXT" at bounding box center [1002, 662] width 36 height 26
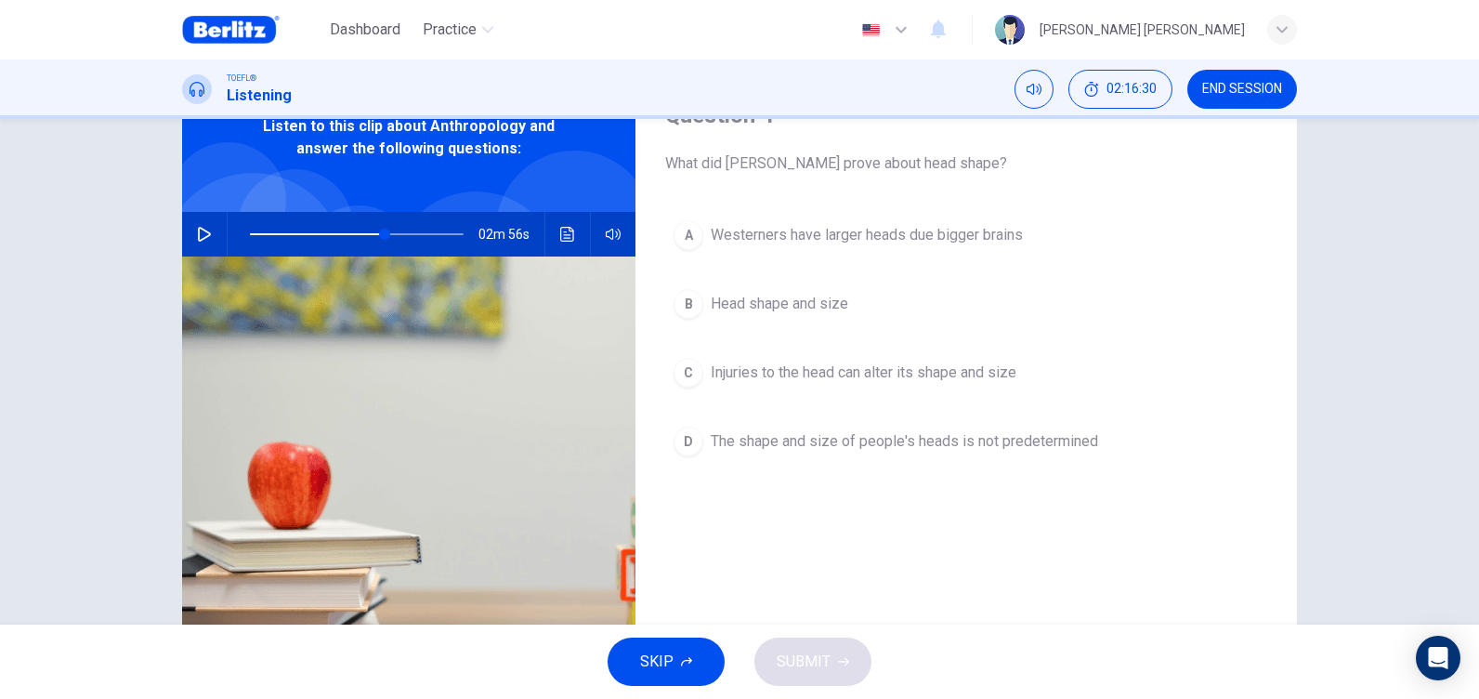
scroll to position [0, 0]
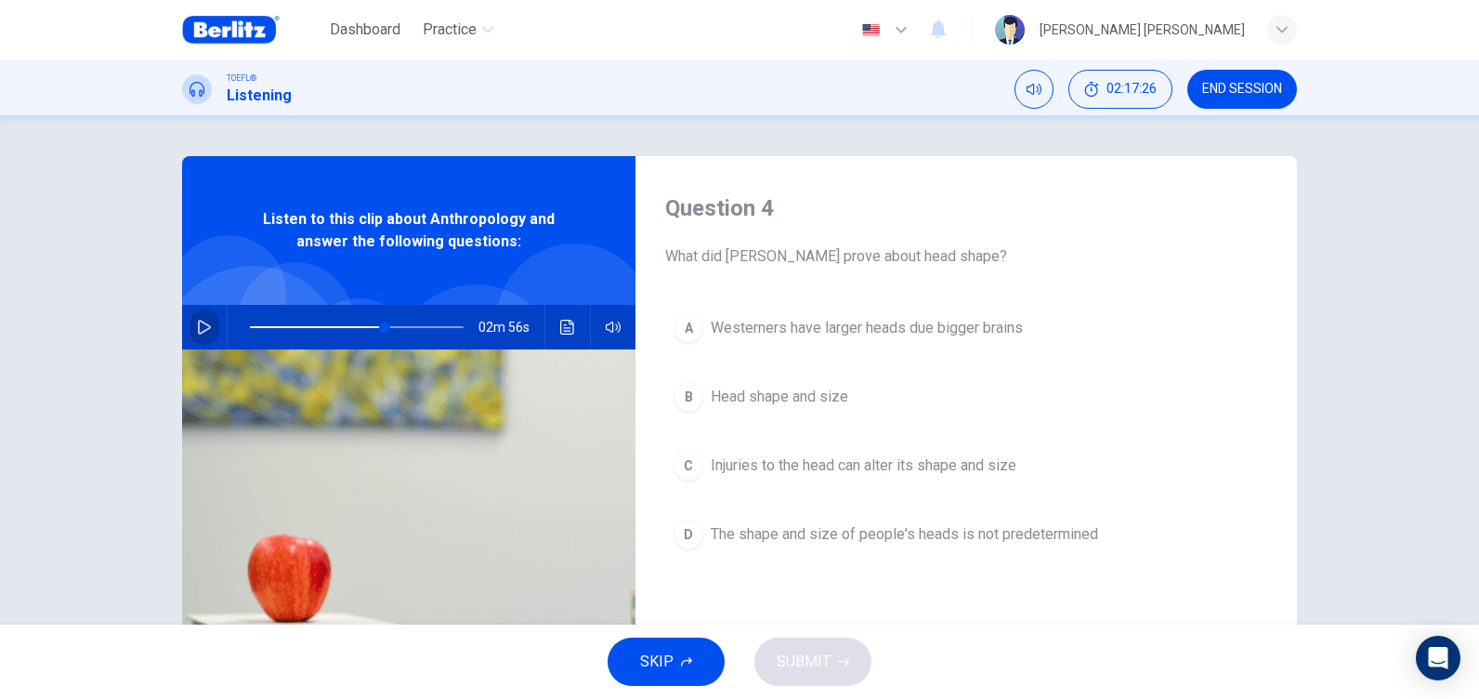
click at [191, 330] on button "button" at bounding box center [205, 327] width 30 height 45
click at [384, 326] on span at bounding box center [353, 327] width 206 height 2
click at [199, 327] on icon "button" at bounding box center [204, 327] width 10 height 11
click at [829, 328] on span "Westerners have larger heads due bigger brains" at bounding box center [867, 328] width 312 height 22
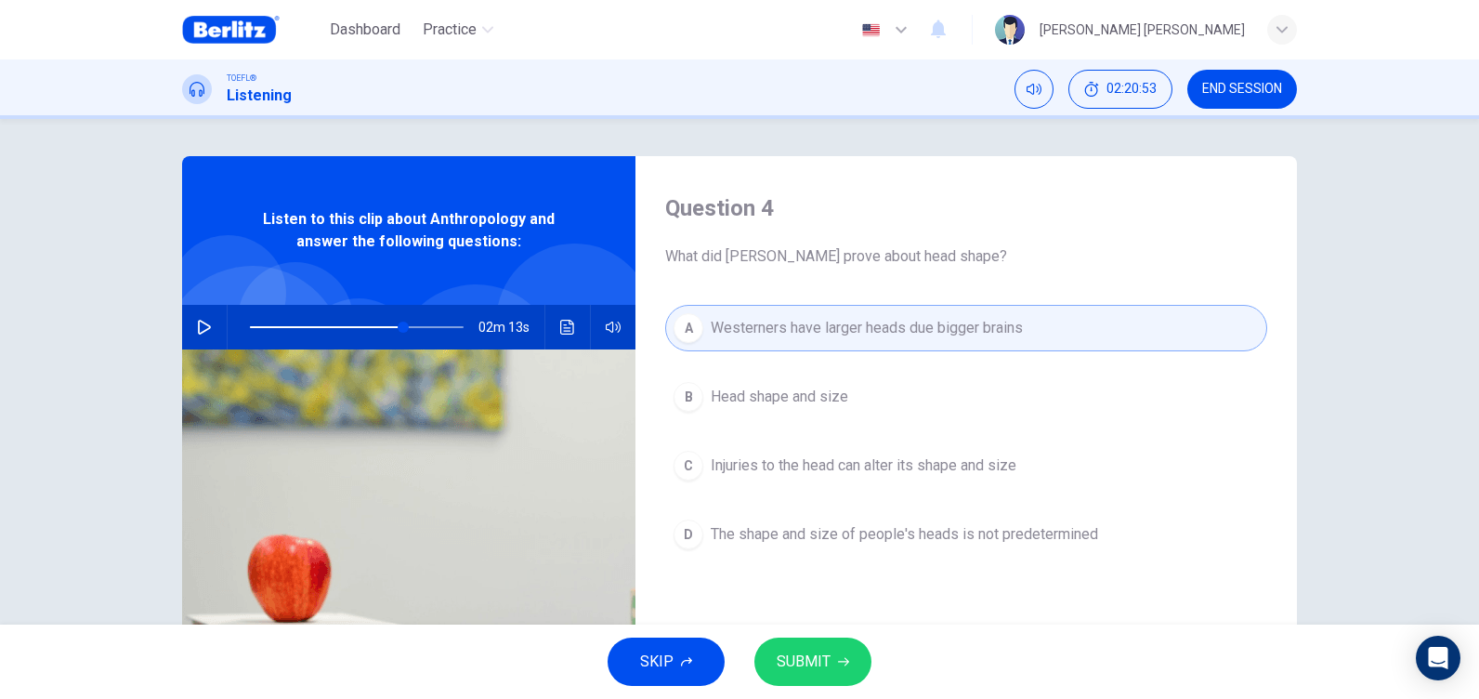
click at [197, 324] on icon "button" at bounding box center [204, 327] width 15 height 15
click at [398, 328] on span at bounding box center [403, 327] width 11 height 11
click at [397, 328] on span at bounding box center [402, 327] width 11 height 11
click at [811, 649] on span "SUBMIT" at bounding box center [804, 662] width 54 height 26
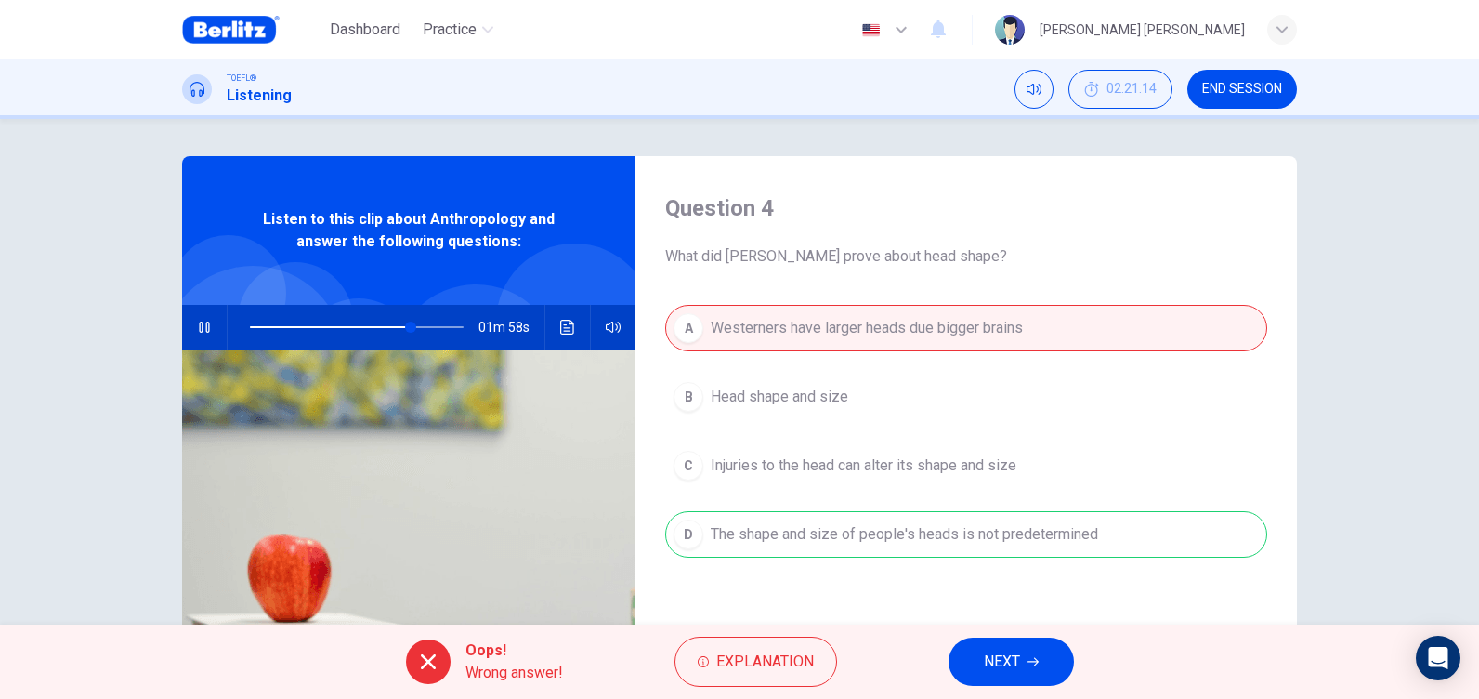
click at [1023, 663] on button "NEXT" at bounding box center [1011, 661] width 125 height 48
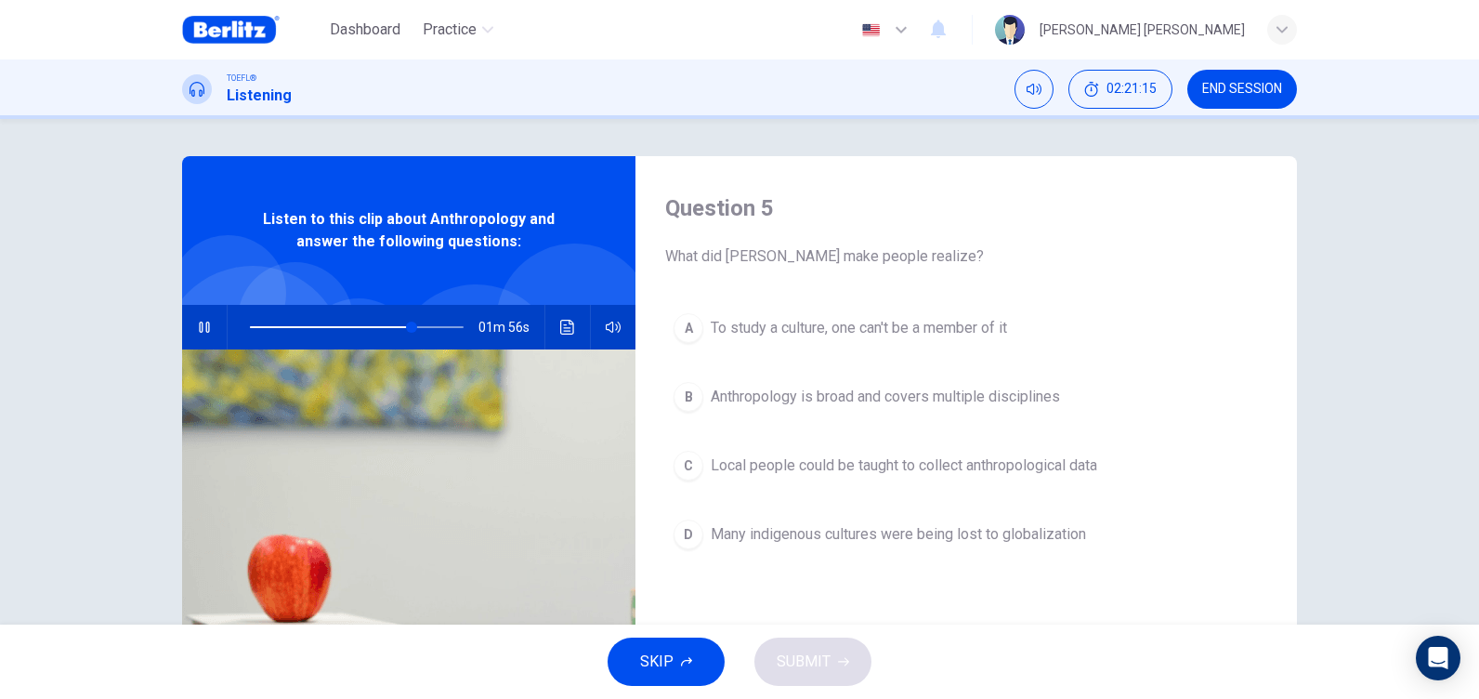
click at [197, 324] on icon "button" at bounding box center [204, 327] width 15 height 15
click at [197, 330] on icon "button" at bounding box center [204, 327] width 15 height 15
click at [203, 322] on icon "button" at bounding box center [204, 327] width 10 height 11
click at [203, 322] on icon "button" at bounding box center [204, 327] width 15 height 15
type input "*"
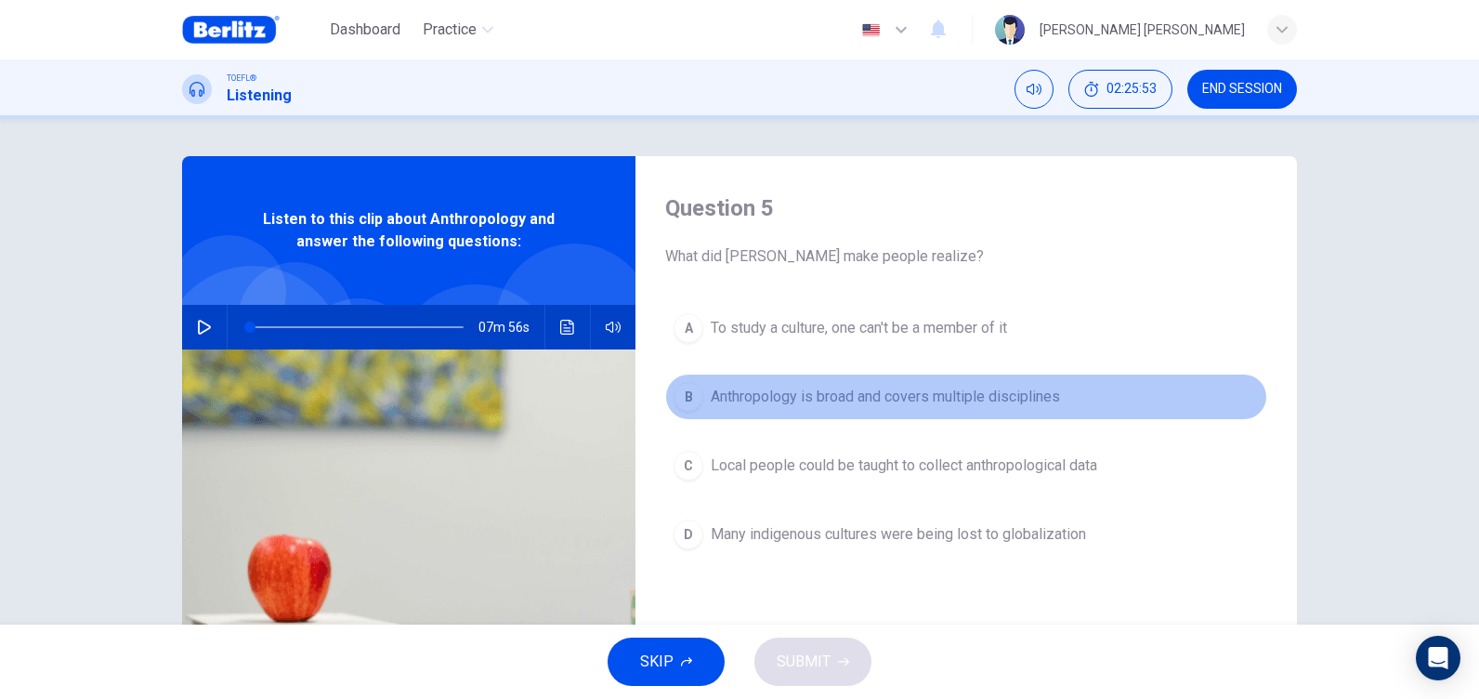
click at [923, 384] on button "B Anthropology is broad and covers multiple disciplines" at bounding box center [966, 397] width 602 height 46
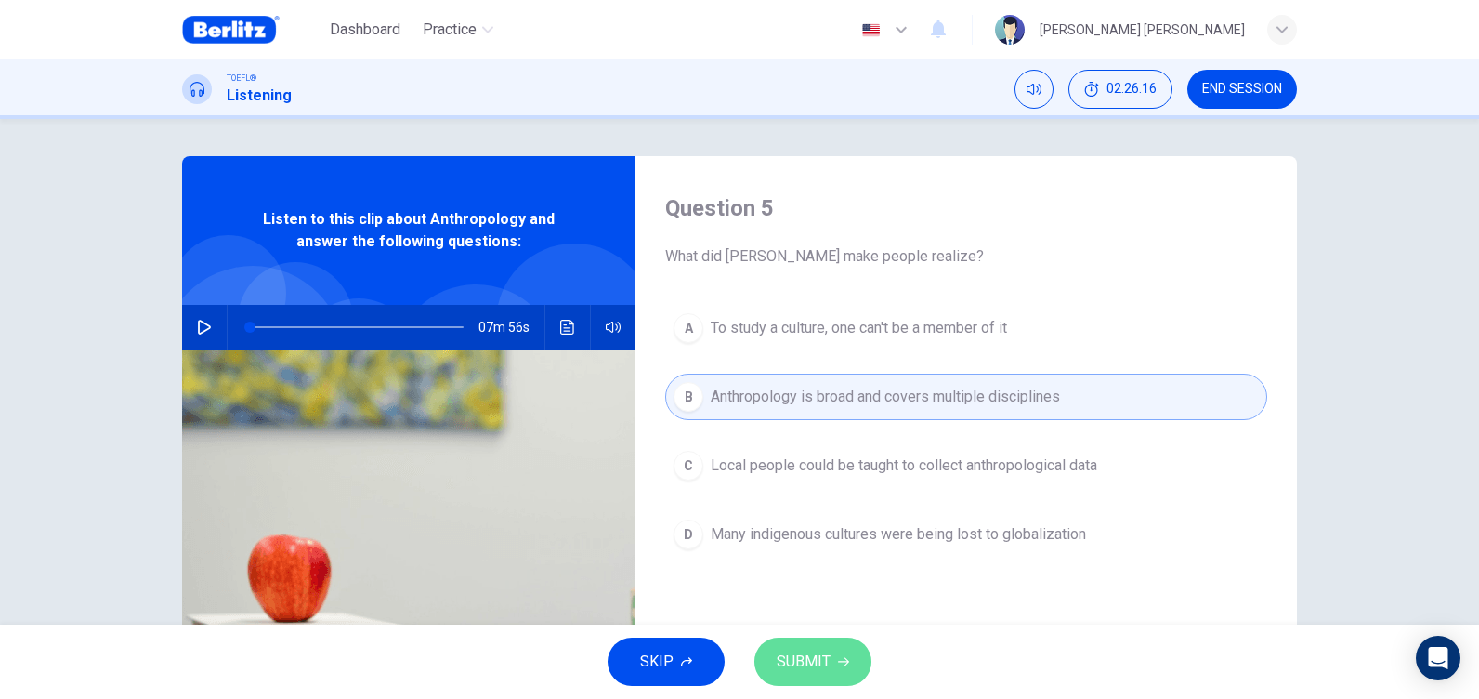
click at [833, 660] on button "SUBMIT" at bounding box center [813, 661] width 117 height 48
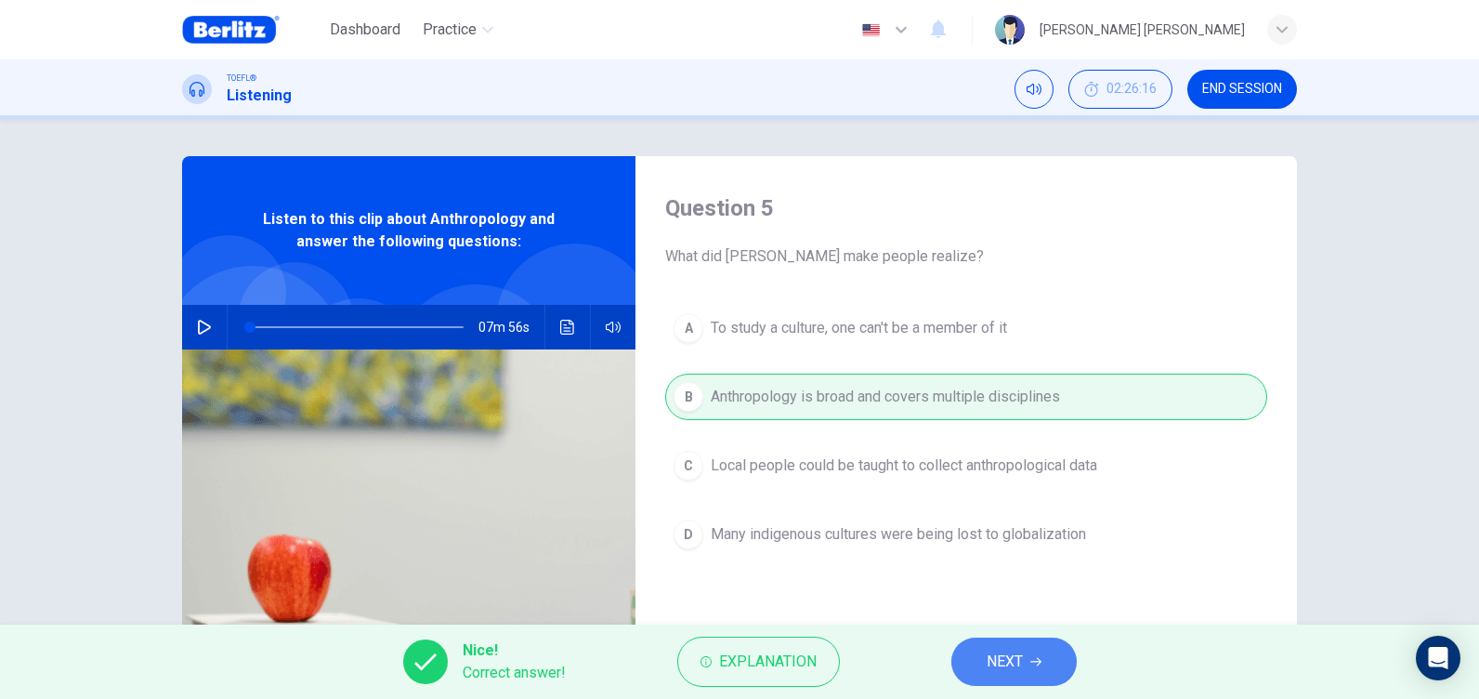
click at [1017, 654] on span "NEXT" at bounding box center [1005, 662] width 36 height 26
